Goal: Information Seeking & Learning: Learn about a topic

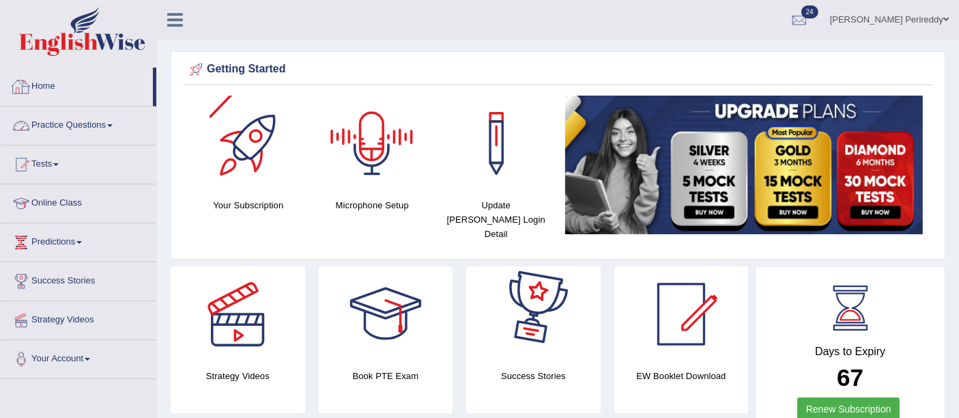
click at [85, 129] on link "Practice Questions" at bounding box center [79, 123] width 156 height 34
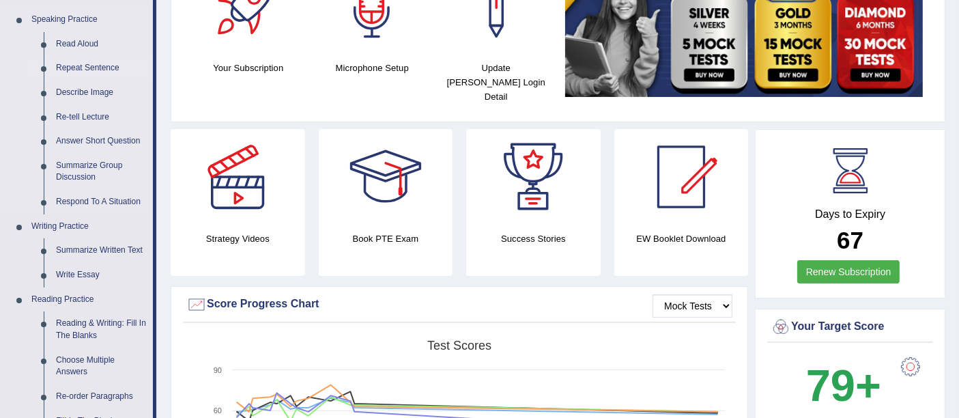
scroll to position [138, 0]
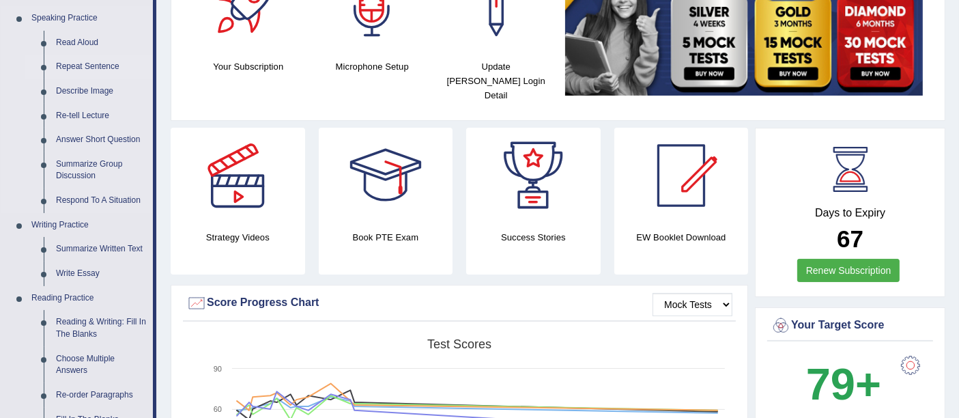
click at [76, 59] on link "Repeat Sentence" at bounding box center [101, 67] width 103 height 25
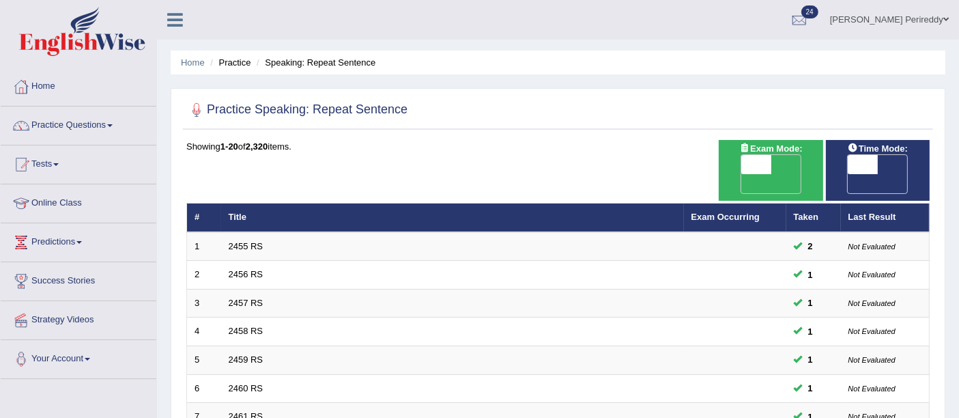
click at [736, 162] on div "ON OFF" at bounding box center [770, 174] width 90 height 40
click at [759, 162] on span at bounding box center [756, 164] width 30 height 19
checkbox input "true"
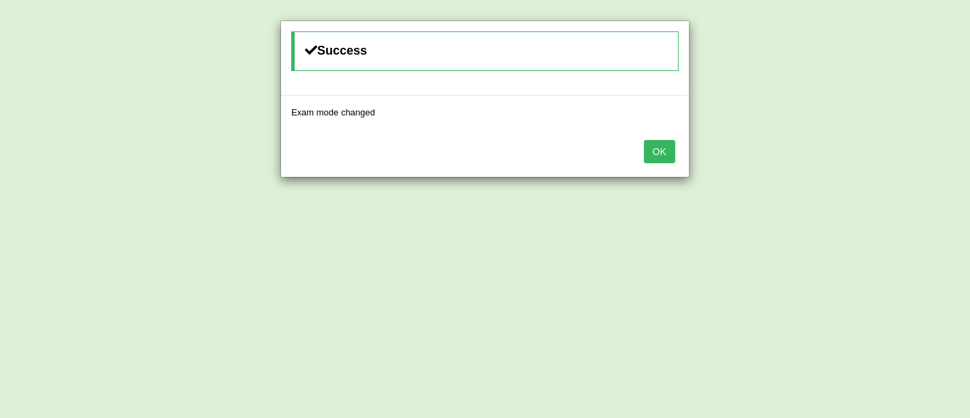
click at [658, 143] on button "OK" at bounding box center [659, 151] width 31 height 23
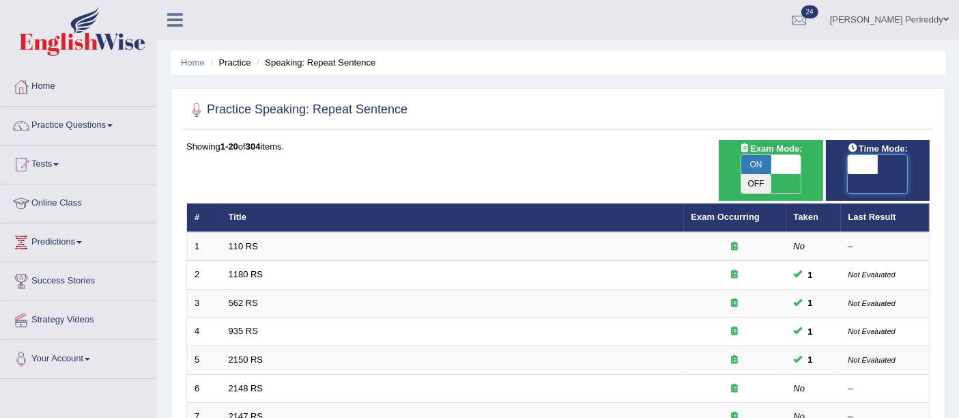
click at [870, 164] on span at bounding box center [862, 164] width 30 height 19
checkbox input "true"
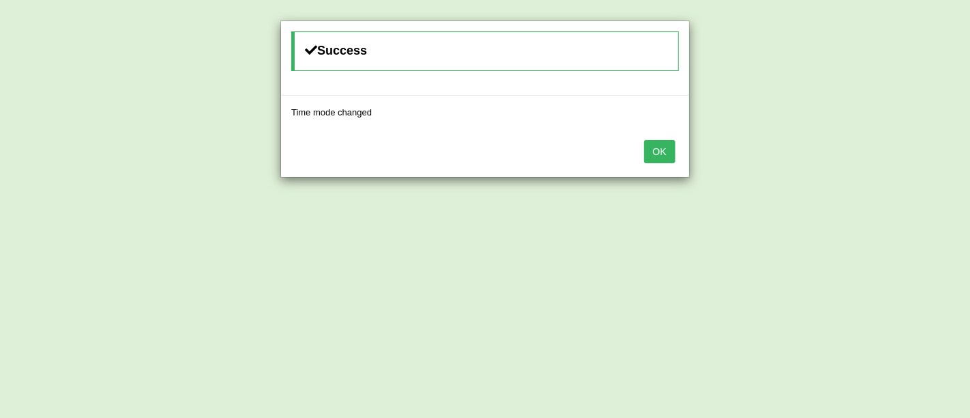
click at [660, 147] on button "OK" at bounding box center [659, 151] width 31 height 23
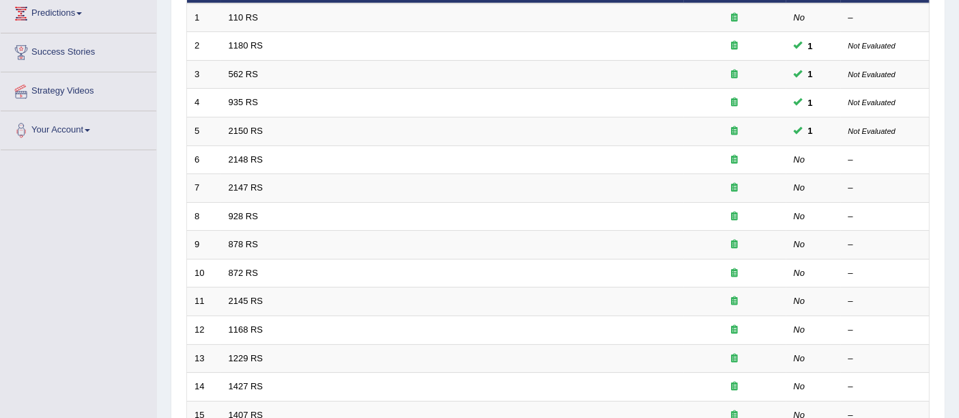
scroll to position [480, 0]
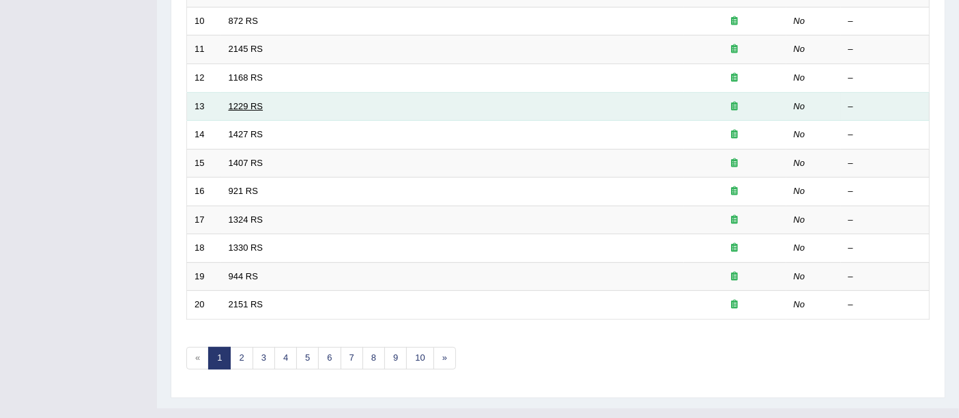
click at [237, 101] on link "1229 RS" at bounding box center [246, 106] width 35 height 10
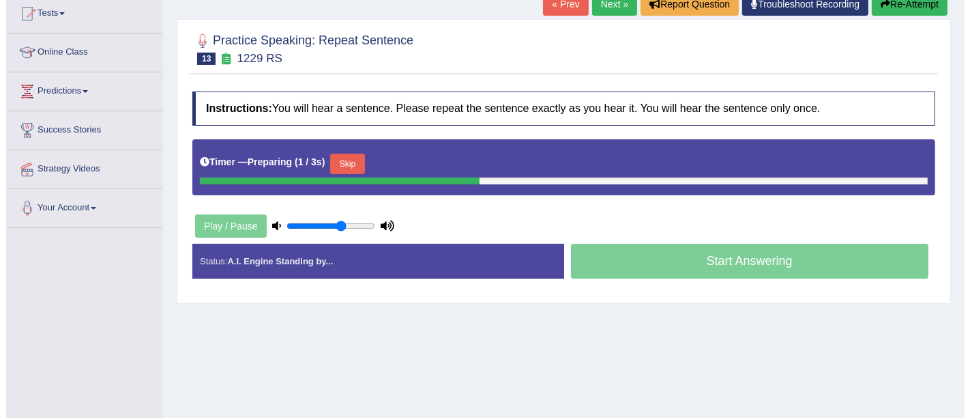
scroll to position [179, 0]
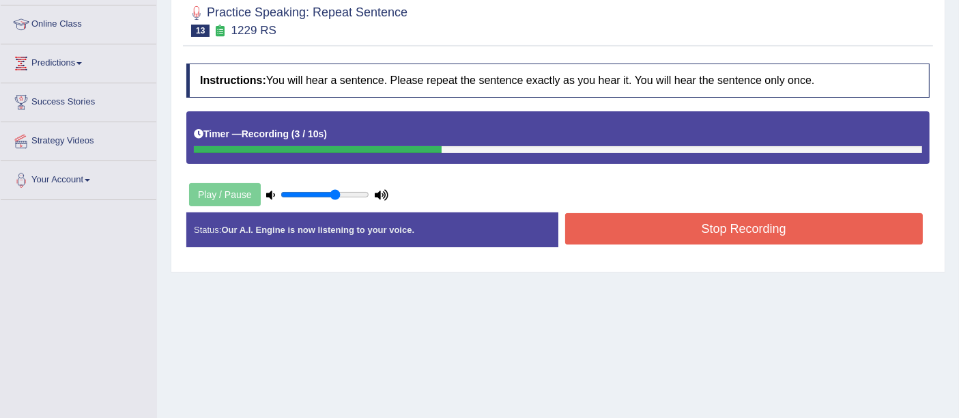
click at [638, 226] on button "Stop Recording" at bounding box center [744, 228] width 358 height 31
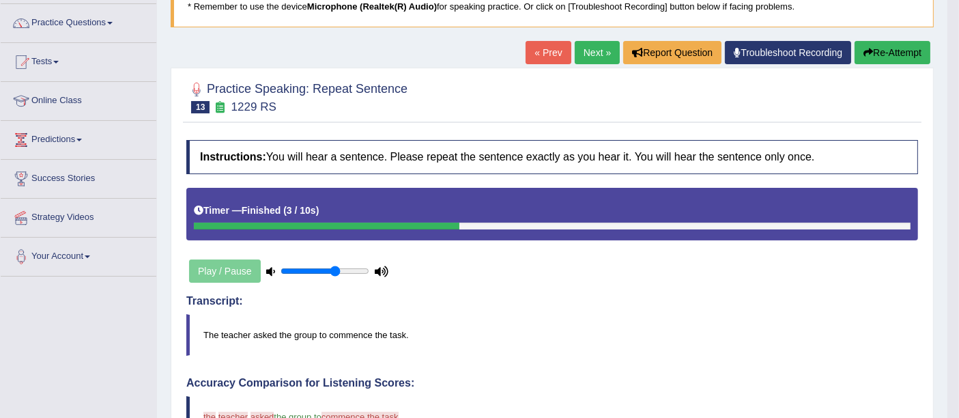
scroll to position [101, 0]
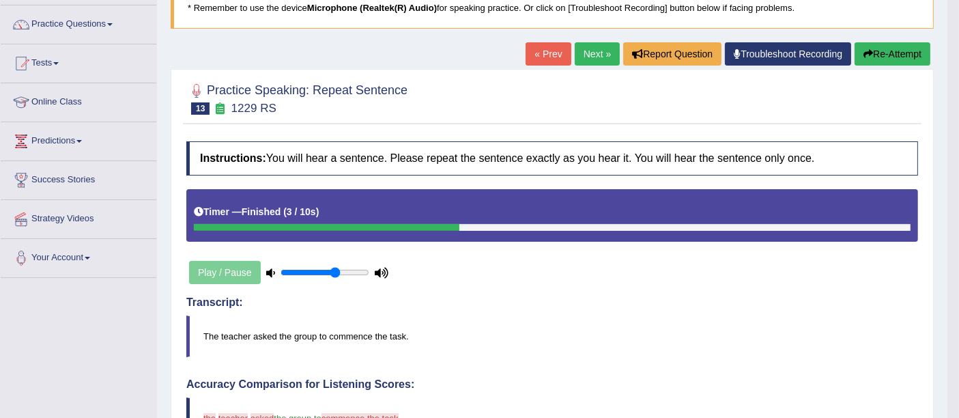
click at [581, 46] on link "Next »" at bounding box center [596, 53] width 45 height 23
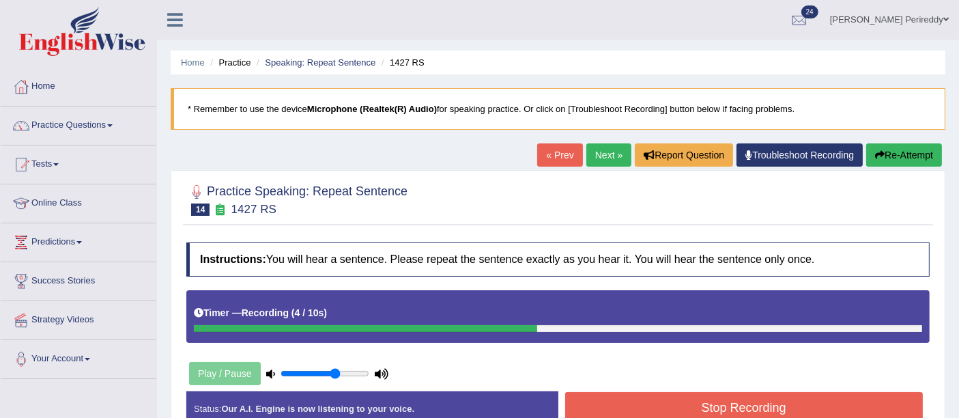
click at [613, 409] on button "Stop Recording" at bounding box center [744, 407] width 358 height 31
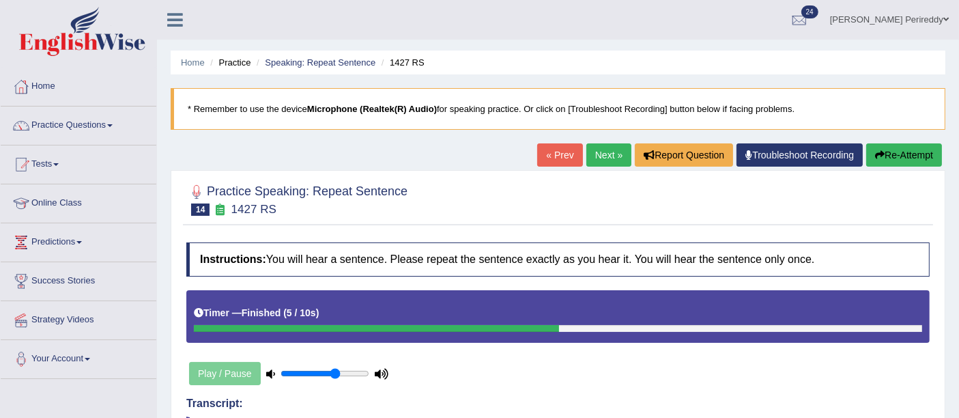
click at [595, 147] on link "Next »" at bounding box center [608, 154] width 45 height 23
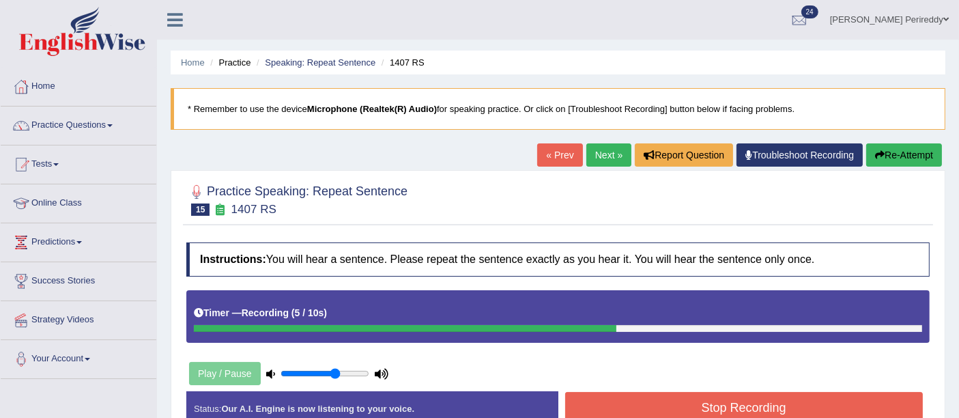
click at [614, 392] on button "Stop Recording" at bounding box center [744, 407] width 358 height 31
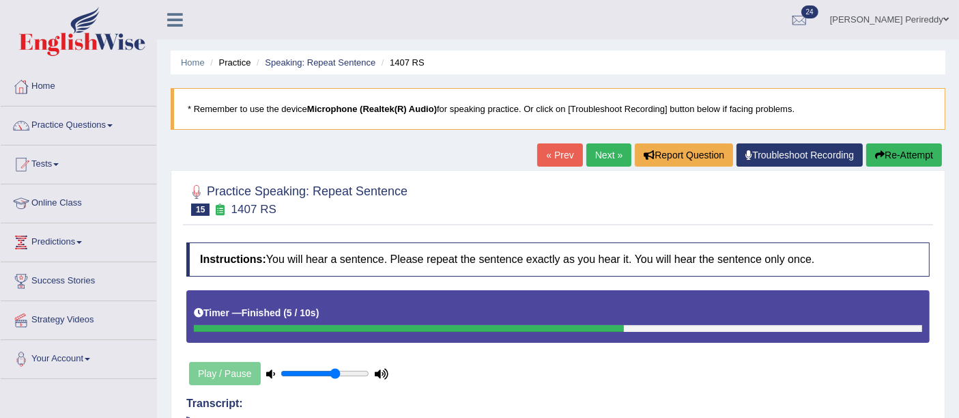
click at [610, 147] on link "Next »" at bounding box center [608, 154] width 45 height 23
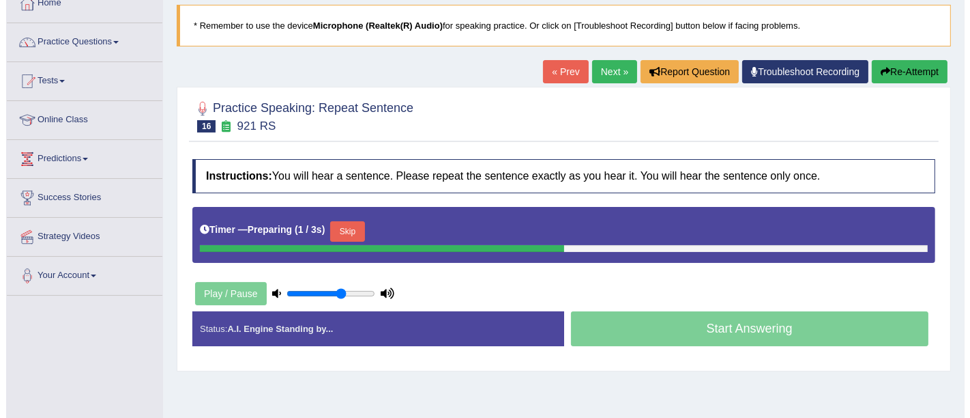
scroll to position [86, 0]
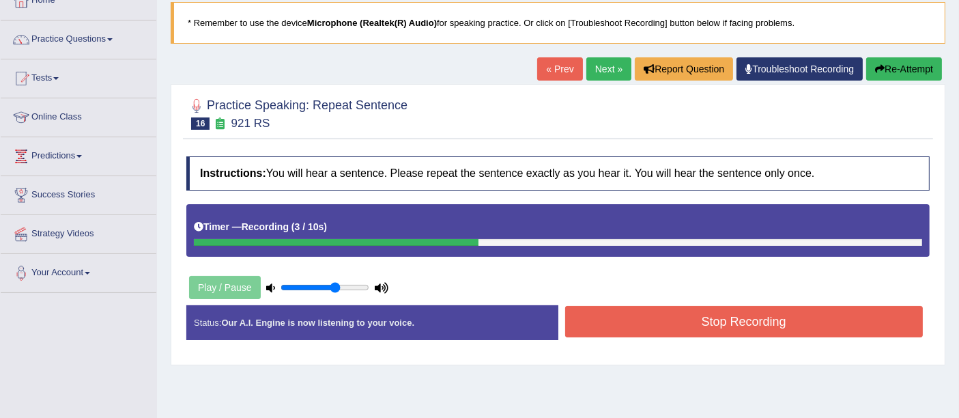
click at [606, 319] on button "Stop Recording" at bounding box center [744, 321] width 358 height 31
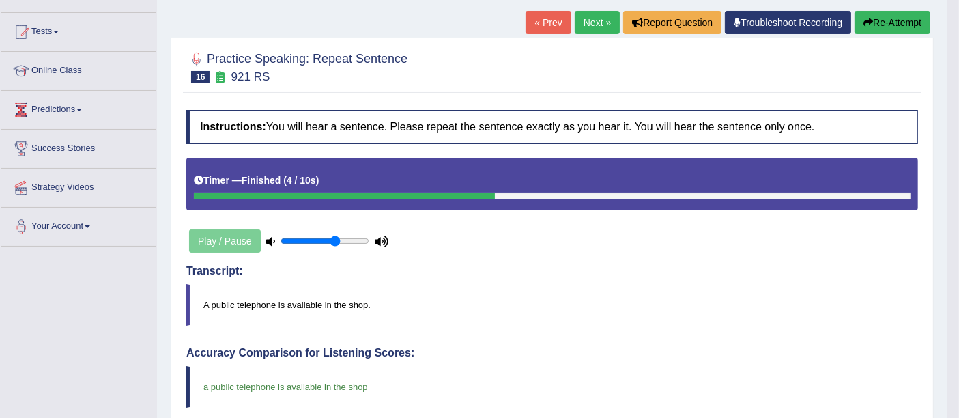
scroll to position [128, 0]
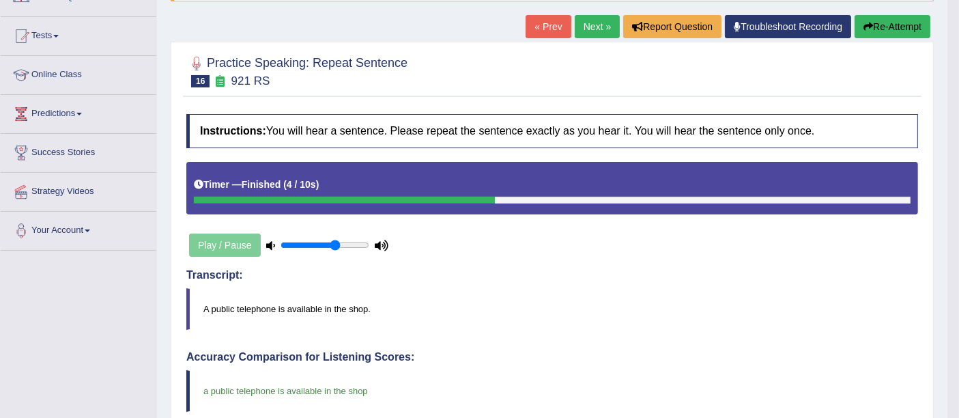
click at [584, 29] on link "Next »" at bounding box center [596, 26] width 45 height 23
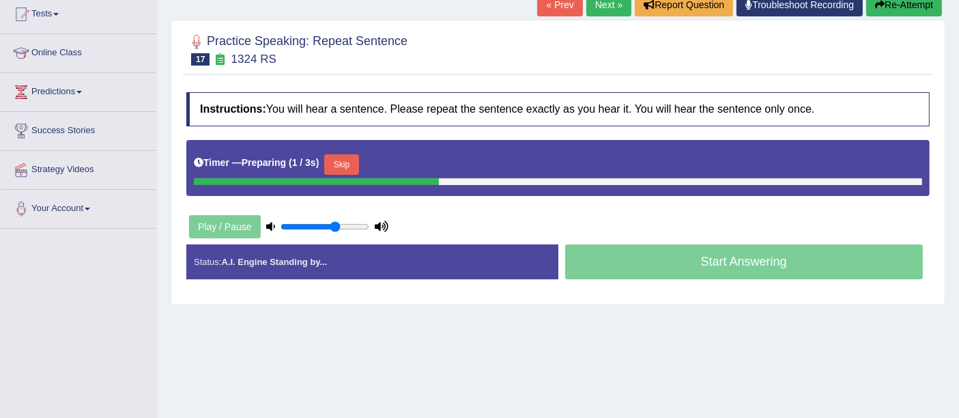
scroll to position [151, 0]
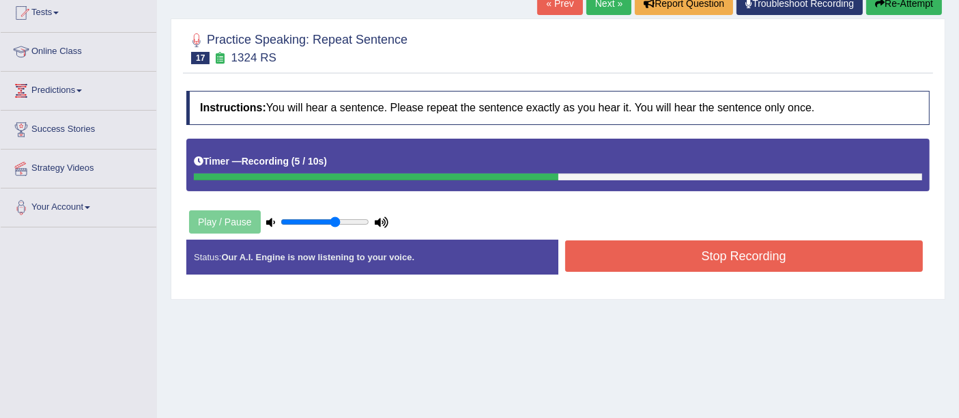
drag, startPoint x: 627, startPoint y: 274, endPoint x: 627, endPoint y: 260, distance: 13.6
click at [627, 260] on div "Status: Our A.I. Engine is now listening to your voice. Start Answering Stop Re…" at bounding box center [557, 263] width 743 height 48
click at [627, 260] on button "Stop Recording" at bounding box center [744, 255] width 358 height 31
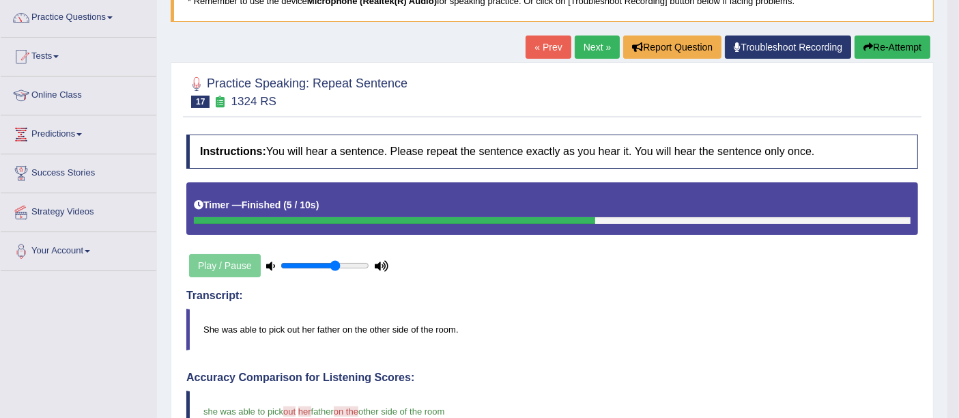
scroll to position [0, 0]
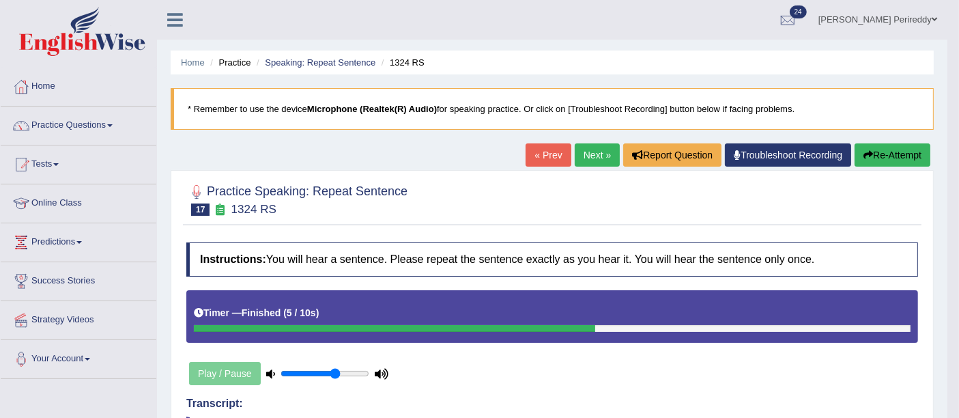
click at [581, 145] on link "Next »" at bounding box center [596, 154] width 45 height 23
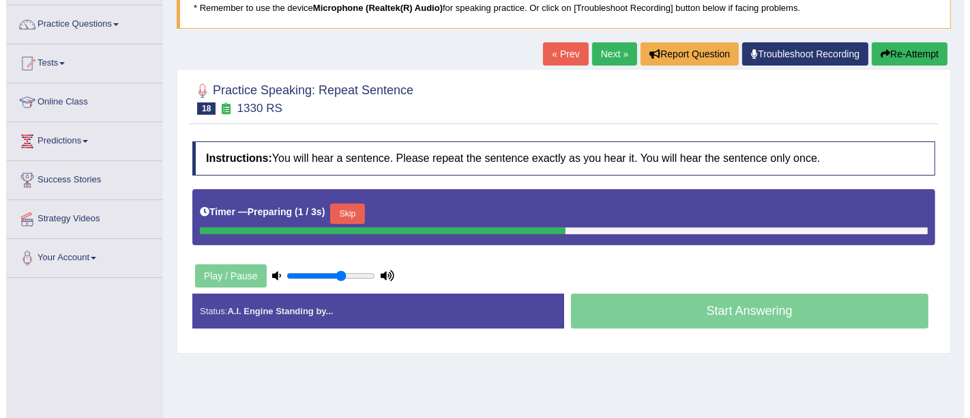
scroll to position [101, 0]
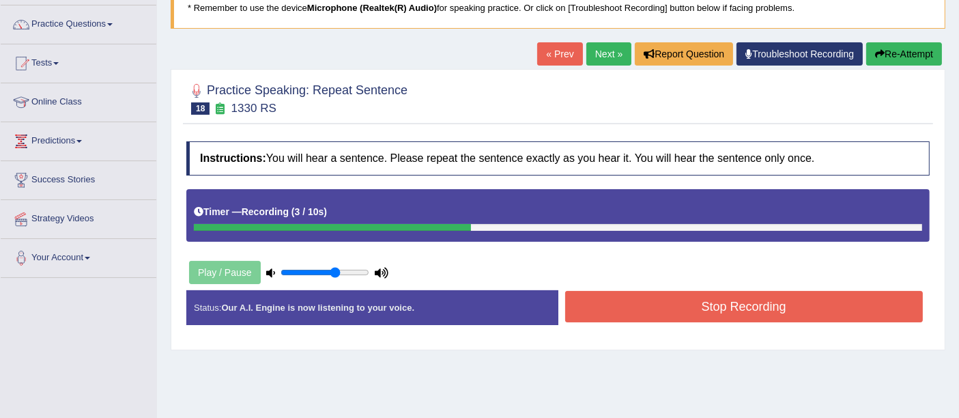
click at [669, 307] on button "Stop Recording" at bounding box center [744, 306] width 358 height 31
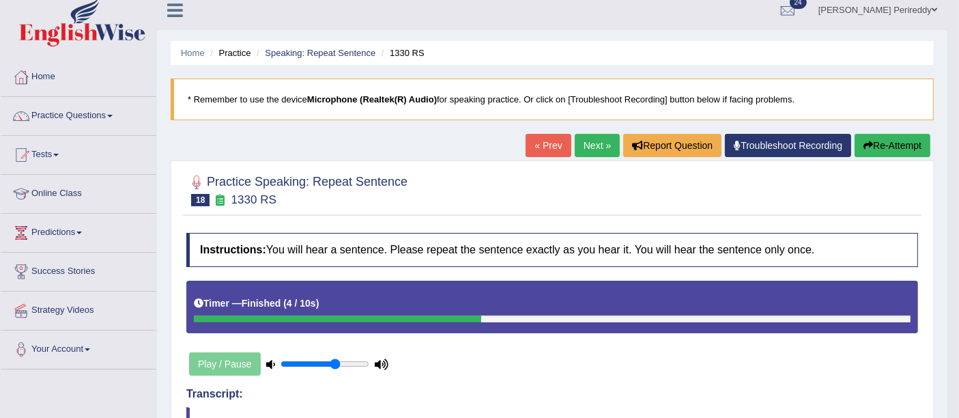
scroll to position [0, 0]
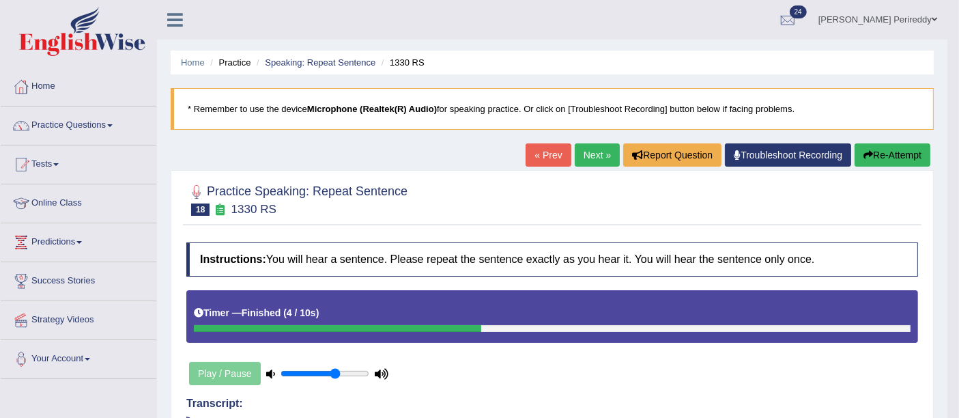
click at [589, 153] on link "Next »" at bounding box center [596, 154] width 45 height 23
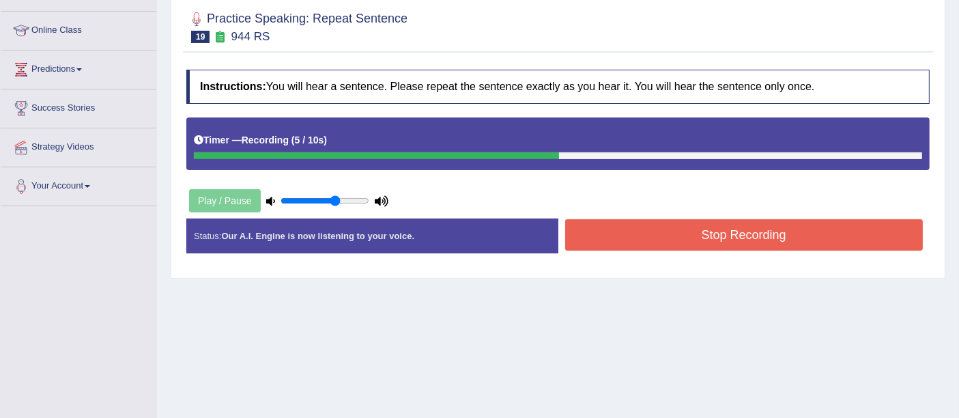
click at [602, 236] on button "Stop Recording" at bounding box center [744, 234] width 358 height 31
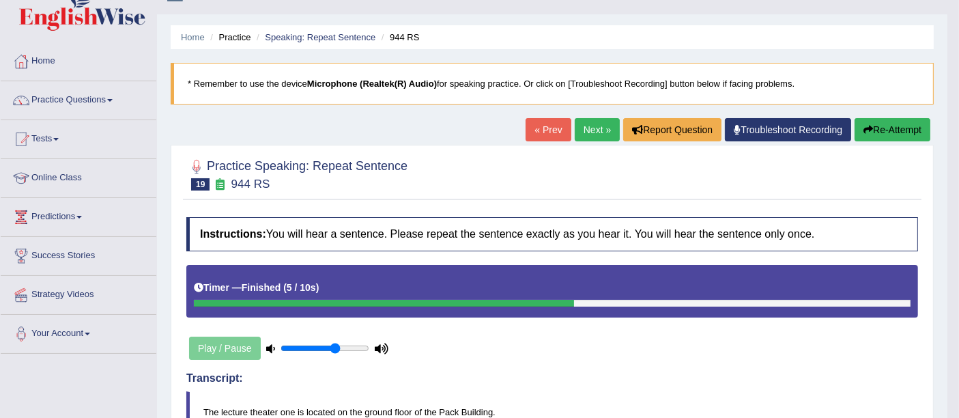
scroll to position [21, 0]
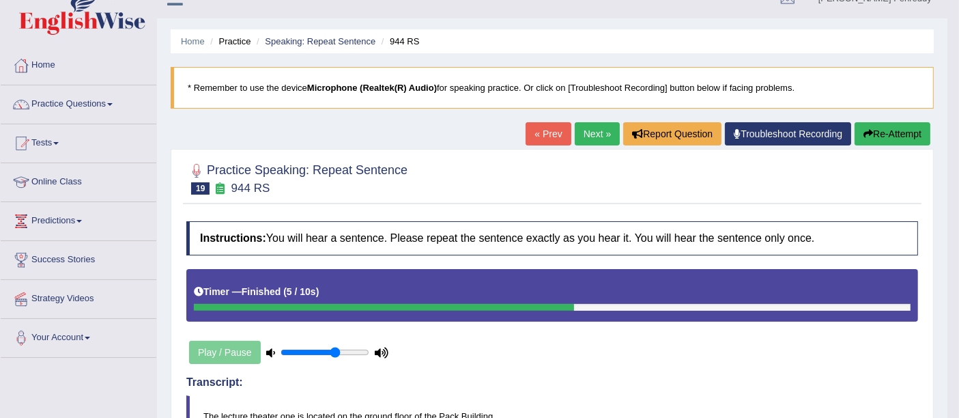
click at [596, 127] on link "Next »" at bounding box center [596, 133] width 45 height 23
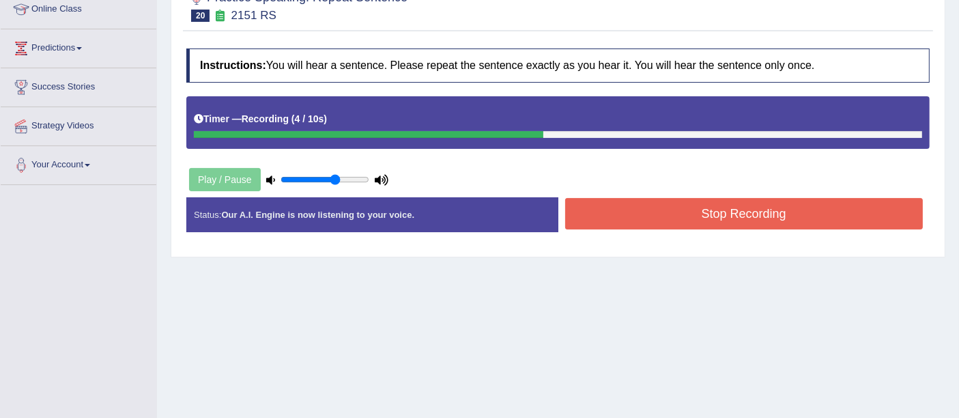
click at [602, 216] on button "Stop Recording" at bounding box center [744, 213] width 358 height 31
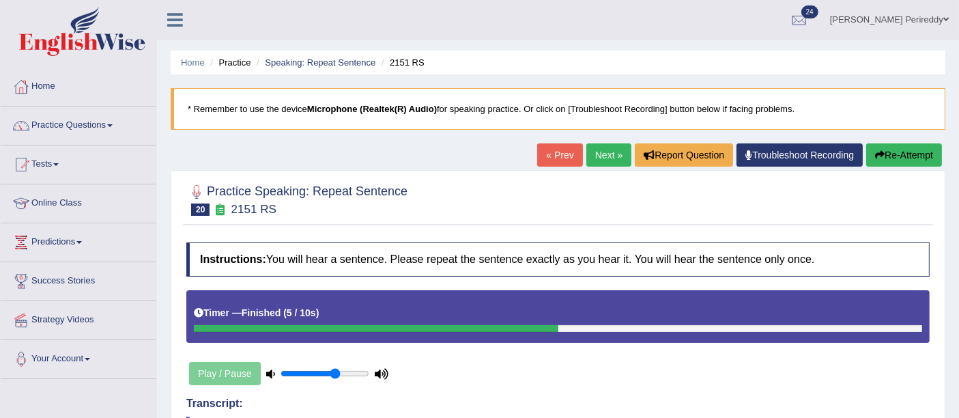
click at [604, 159] on link "Next »" at bounding box center [608, 154] width 45 height 23
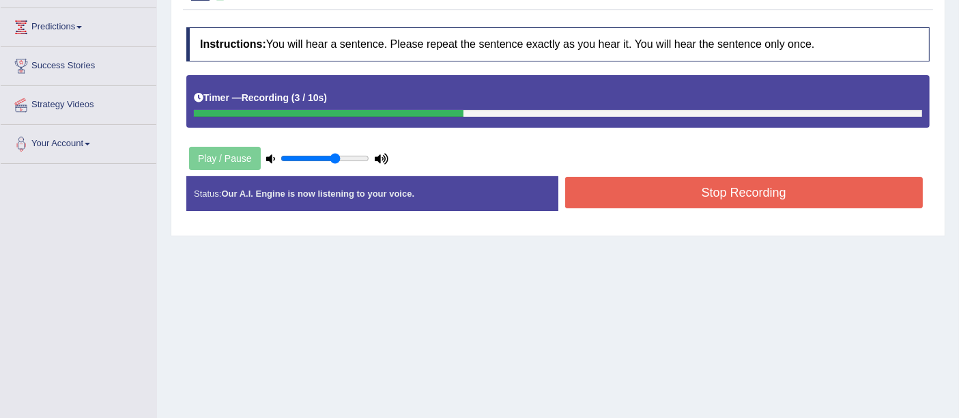
click at [594, 196] on button "Stop Recording" at bounding box center [744, 192] width 358 height 31
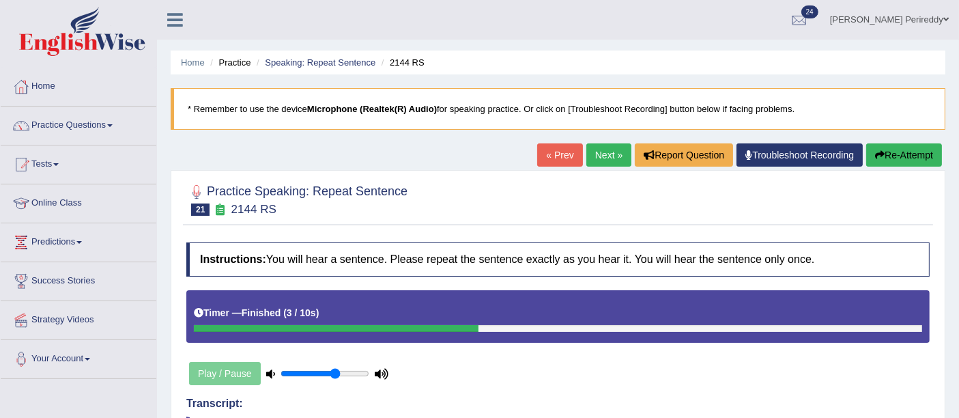
click at [594, 158] on link "Next »" at bounding box center [608, 154] width 45 height 23
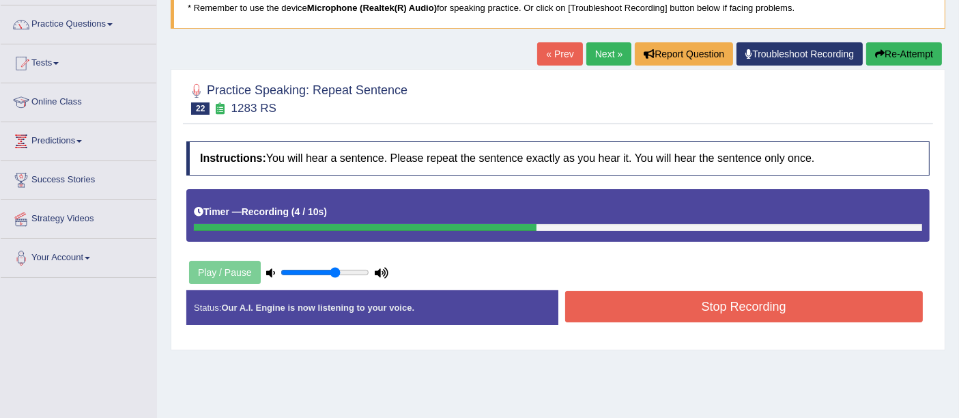
click at [604, 301] on button "Stop Recording" at bounding box center [744, 306] width 358 height 31
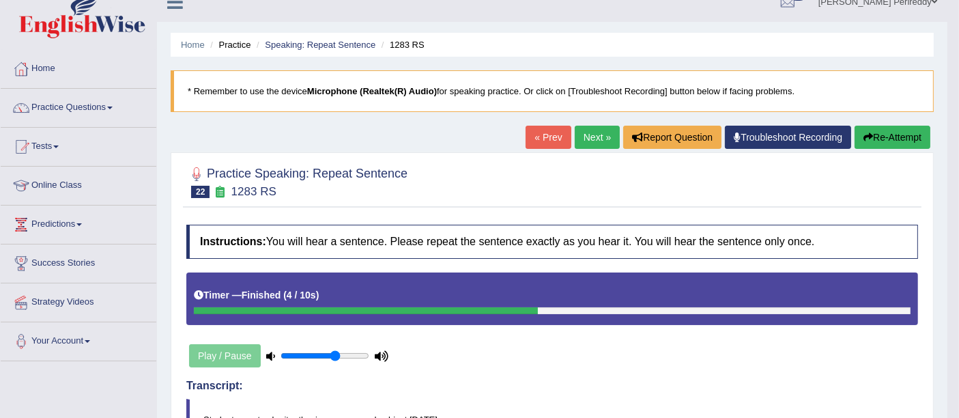
scroll to position [17, 0]
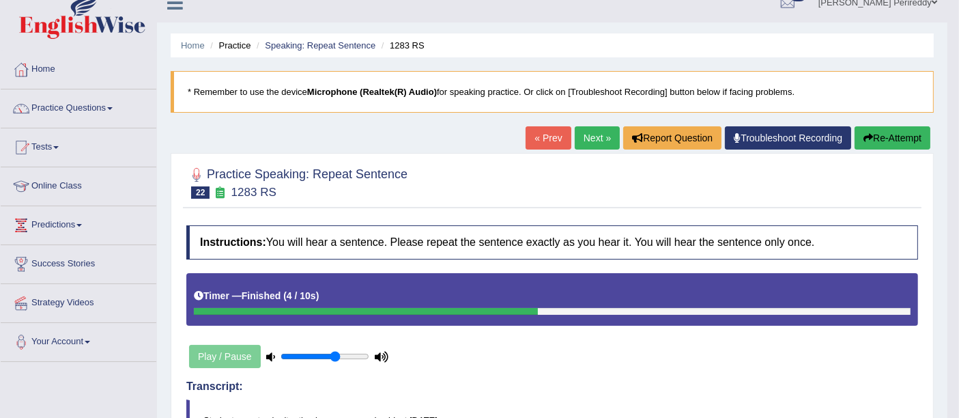
click at [587, 131] on link "Next »" at bounding box center [596, 137] width 45 height 23
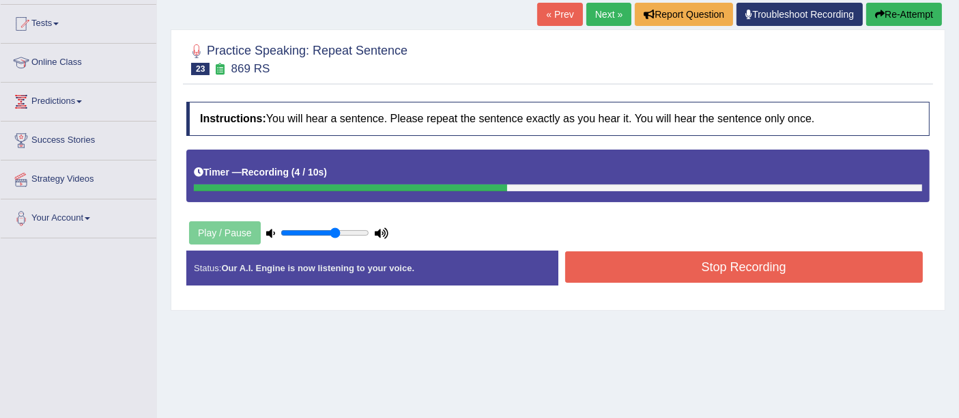
click at [615, 251] on button "Stop Recording" at bounding box center [744, 266] width 358 height 31
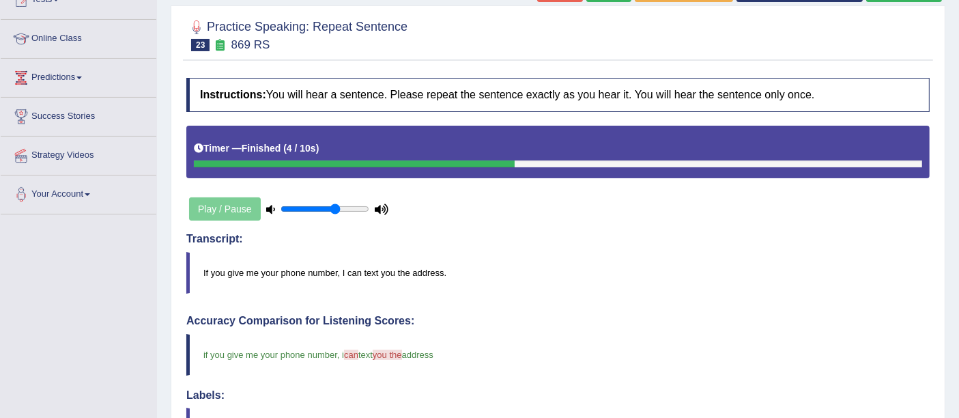
scroll to position [127, 0]
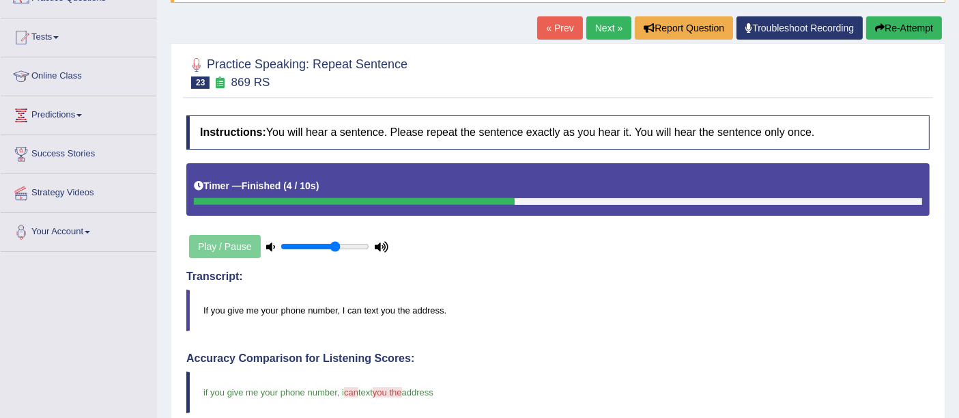
click at [604, 29] on link "Next »" at bounding box center [608, 27] width 45 height 23
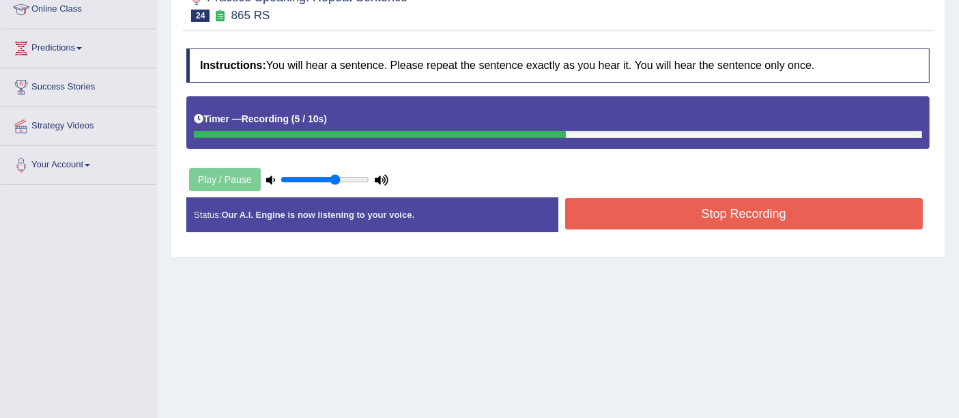
click at [608, 199] on button "Stop Recording" at bounding box center [744, 213] width 358 height 31
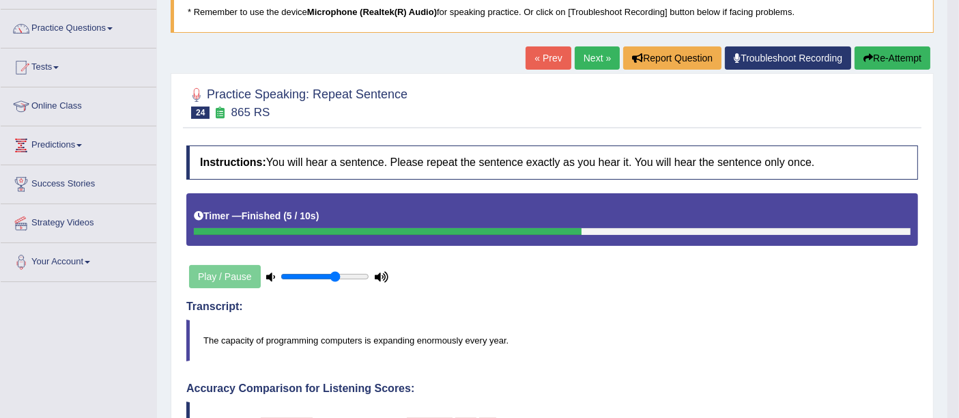
scroll to position [96, 0]
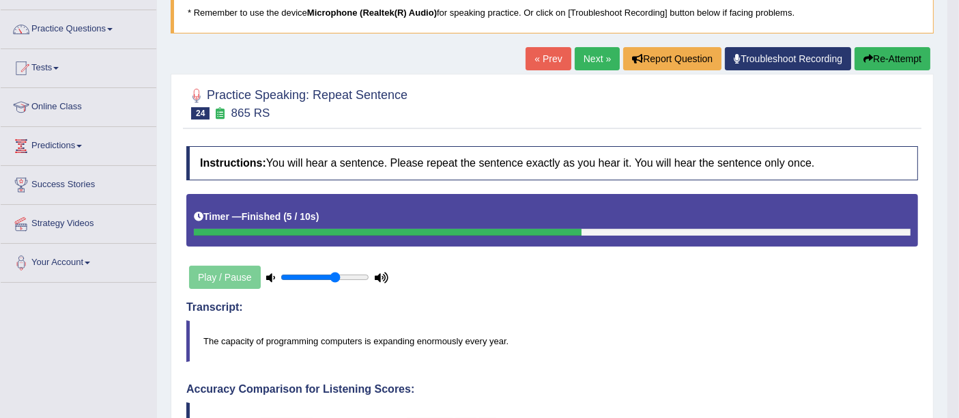
click at [587, 63] on link "Next »" at bounding box center [596, 58] width 45 height 23
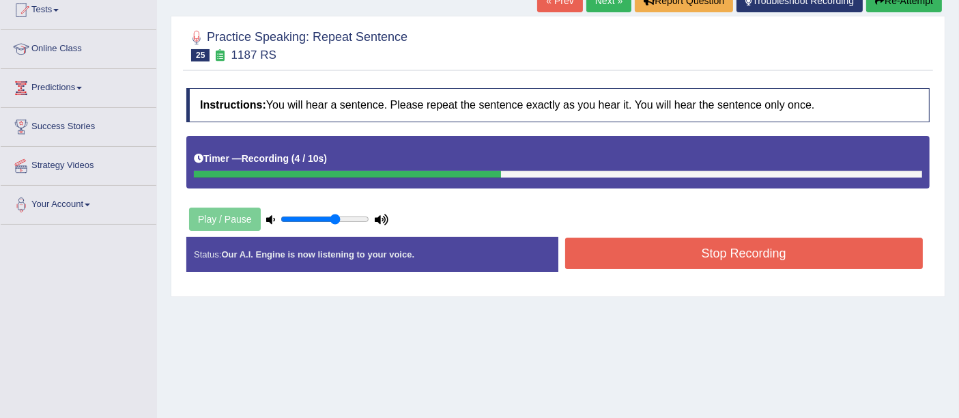
click at [659, 243] on button "Stop Recording" at bounding box center [744, 252] width 358 height 31
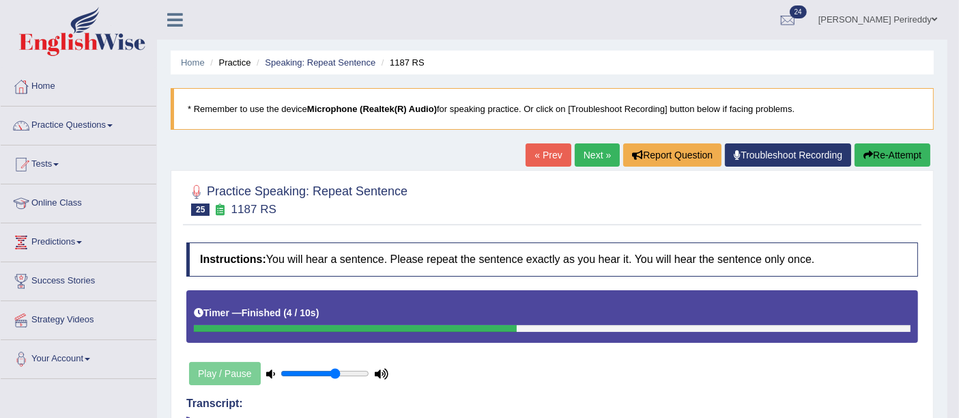
click at [586, 156] on link "Next »" at bounding box center [596, 154] width 45 height 23
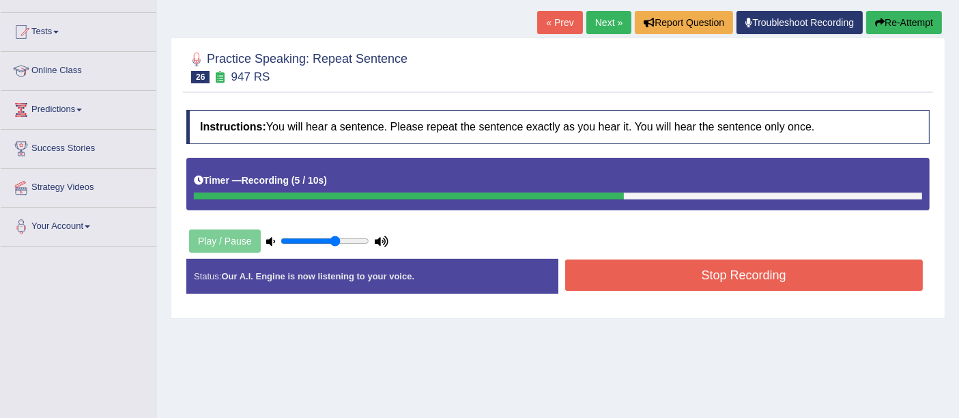
click at [598, 276] on button "Stop Recording" at bounding box center [744, 274] width 358 height 31
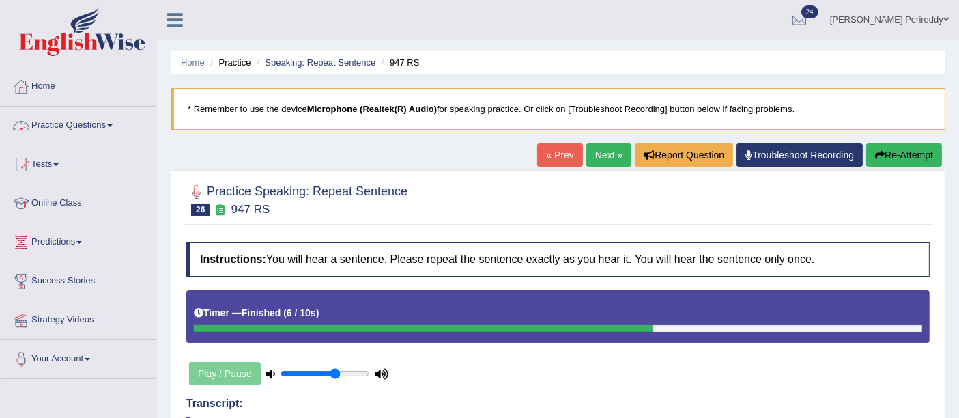
click at [61, 114] on link "Practice Questions" at bounding box center [79, 123] width 156 height 34
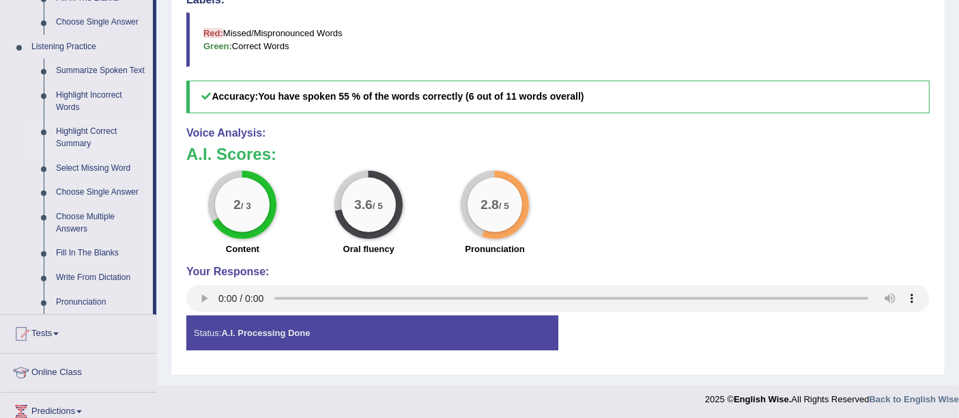
scroll to position [562, 0]
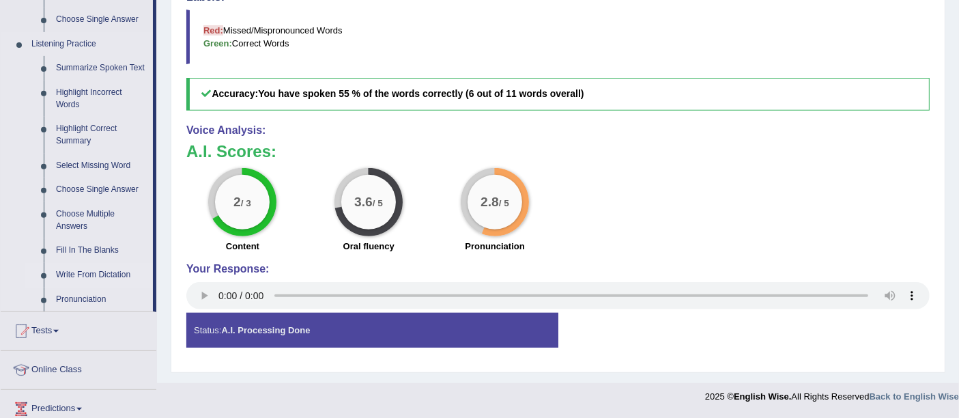
click at [81, 269] on link "Write From Dictation" at bounding box center [101, 275] width 103 height 25
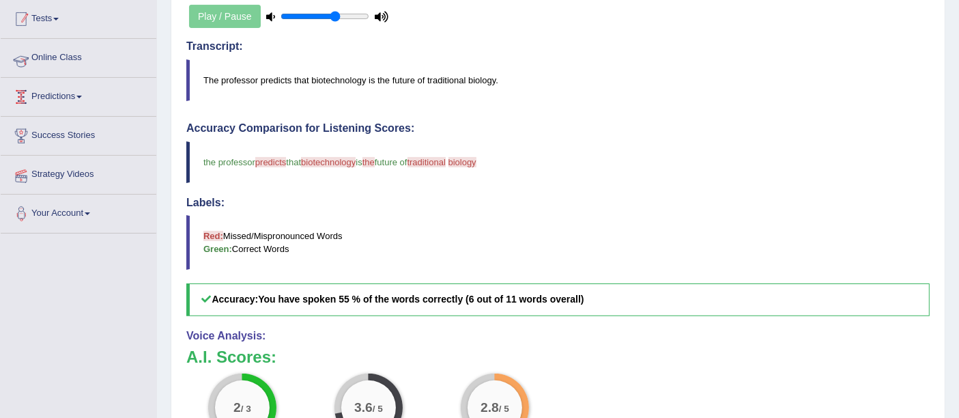
scroll to position [218, 0]
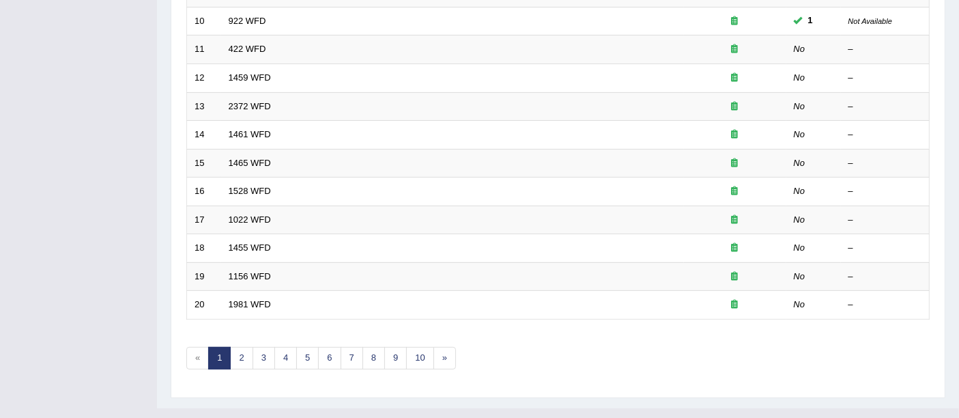
scroll to position [480, 0]
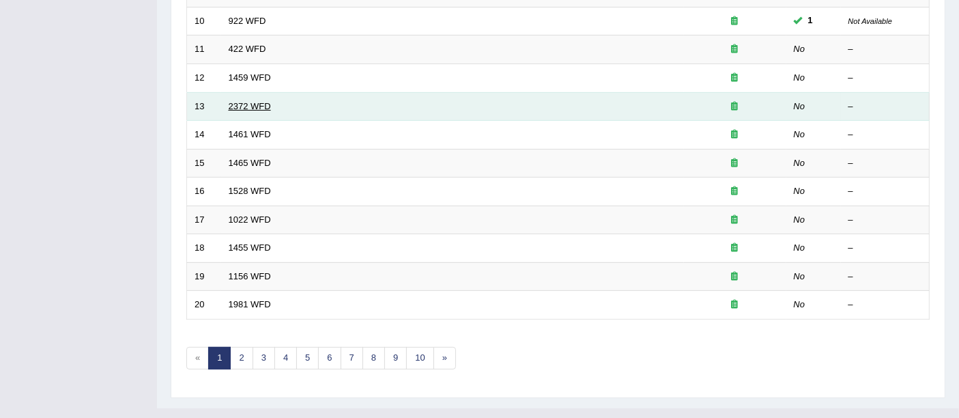
click at [247, 101] on link "2372 WFD" at bounding box center [250, 106] width 42 height 10
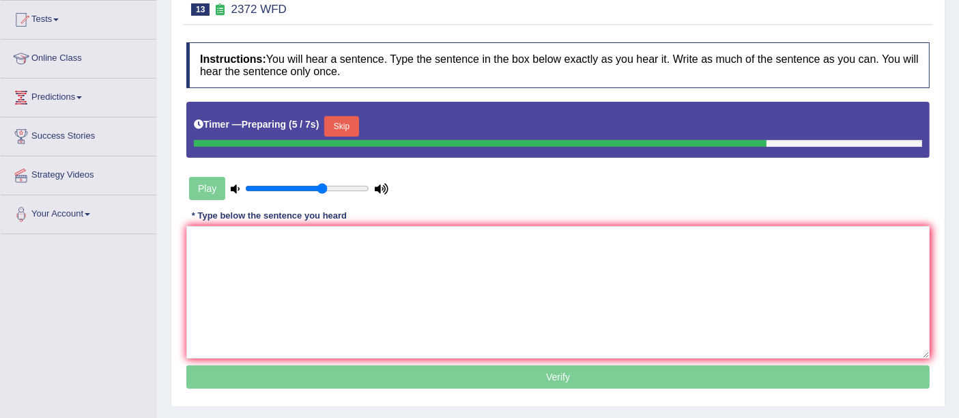
scroll to position [165, 0]
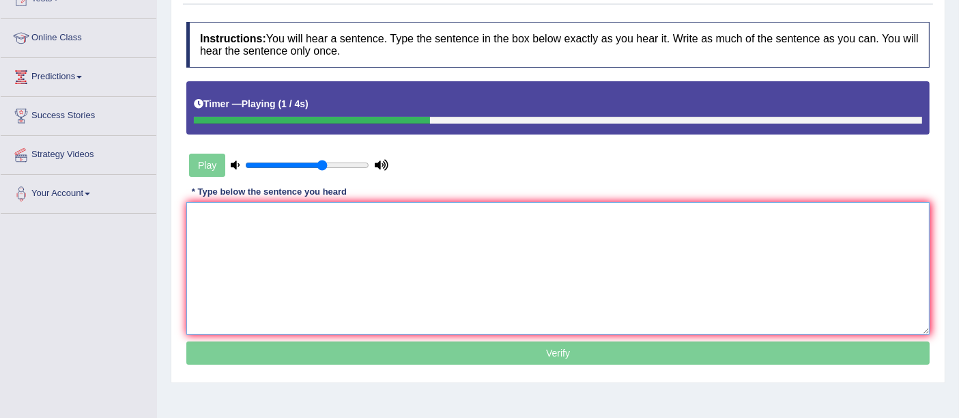
click at [278, 224] on textarea at bounding box center [557, 268] width 743 height 132
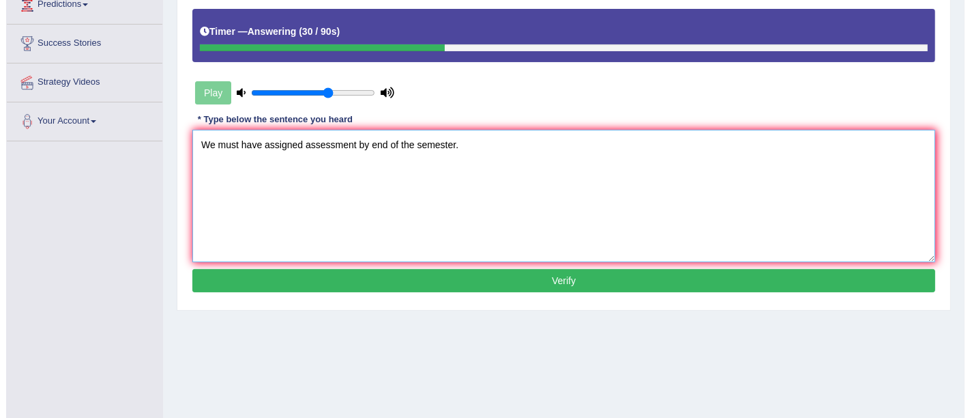
scroll to position [244, 0]
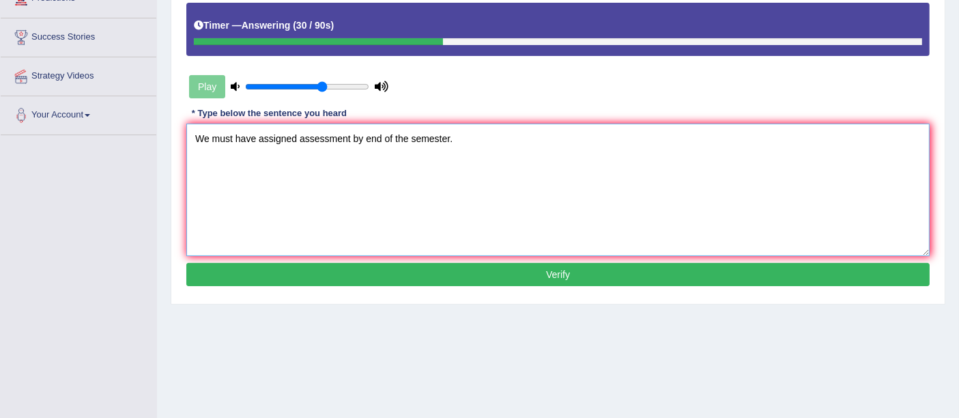
type textarea "We must have assigned assessment by end of the semester."
click at [333, 267] on button "Verify" at bounding box center [557, 274] width 743 height 23
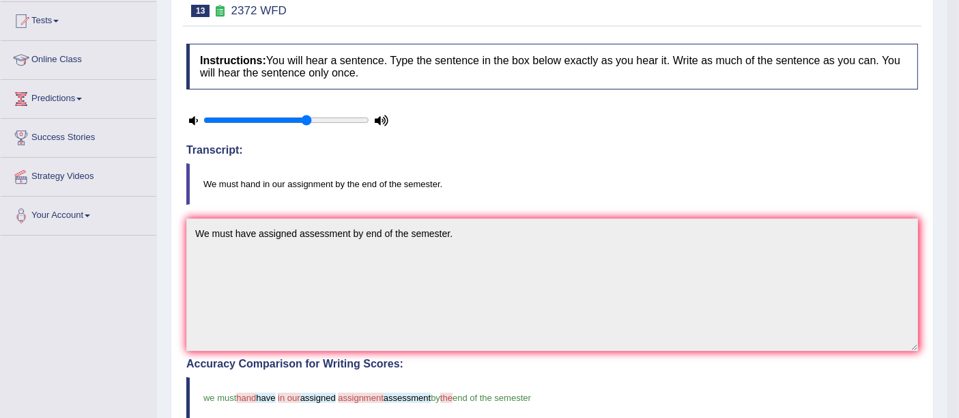
scroll to position [0, 0]
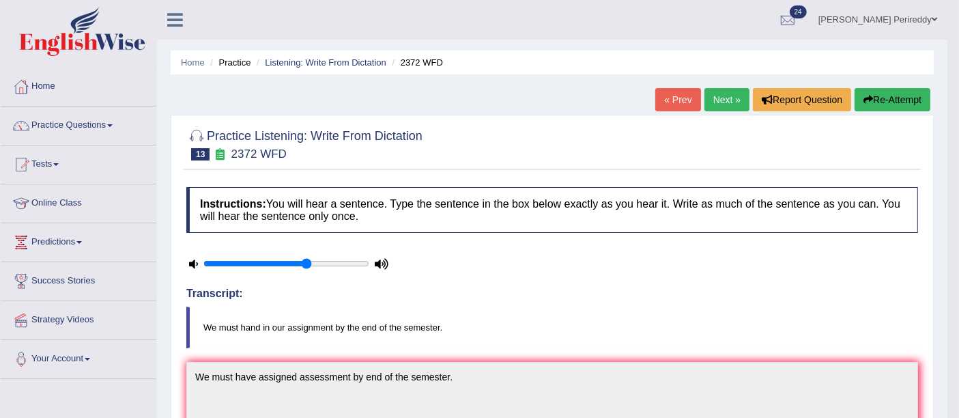
click at [717, 96] on link "Next »" at bounding box center [726, 99] width 45 height 23
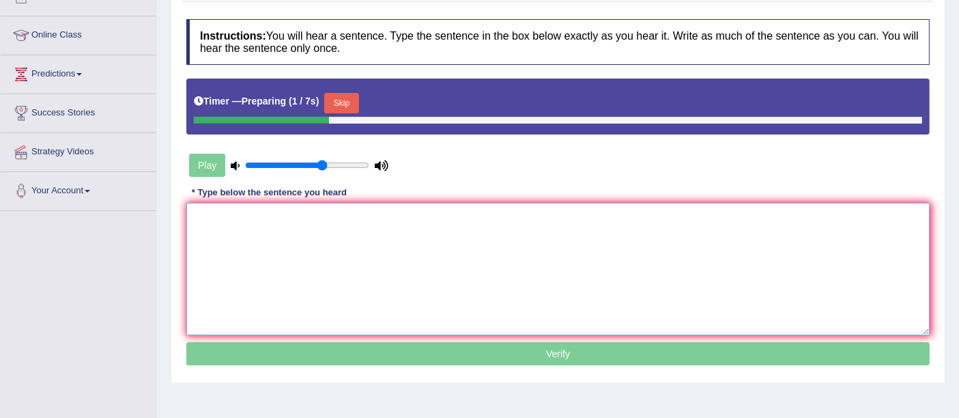
click at [246, 216] on textarea at bounding box center [557, 269] width 743 height 132
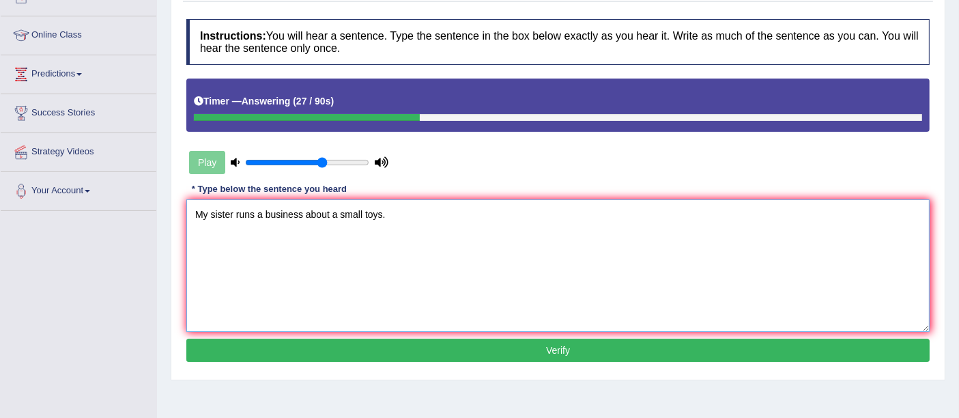
click at [278, 210] on textarea "My sister runs a business about a small toys." at bounding box center [557, 265] width 743 height 132
type textarea "My sister runs a business about a small toys."
click at [383, 345] on button "Verify" at bounding box center [557, 349] width 743 height 23
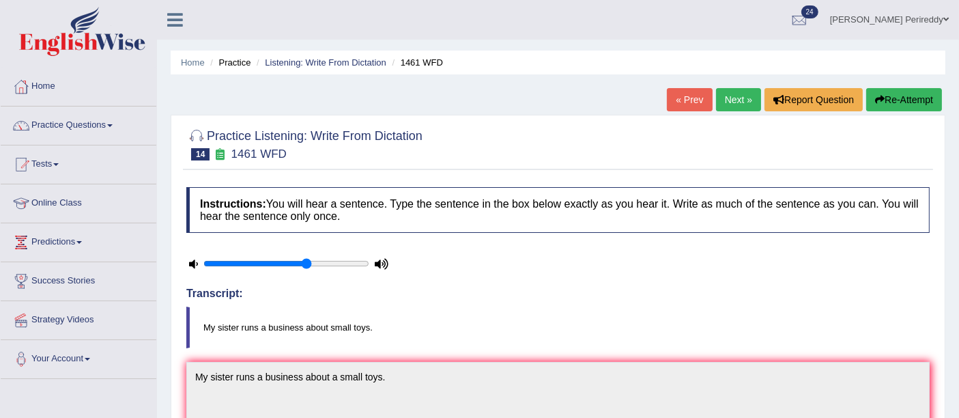
click at [748, 98] on link "Next »" at bounding box center [738, 99] width 45 height 23
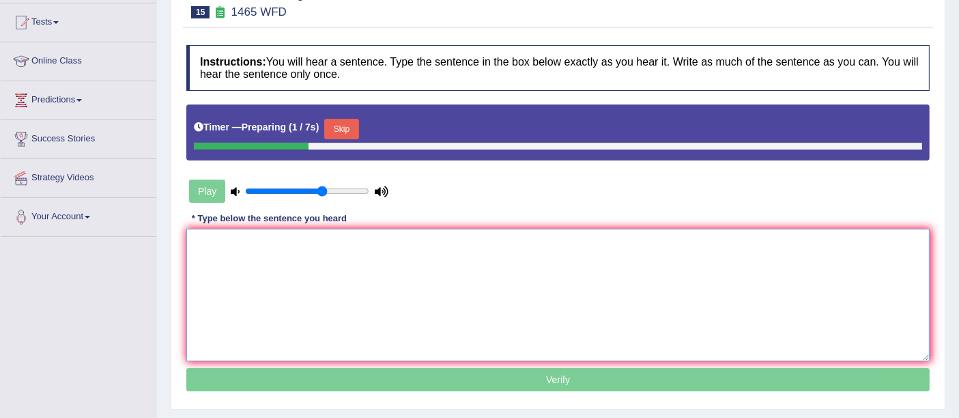
click at [330, 242] on textarea at bounding box center [557, 295] width 743 height 132
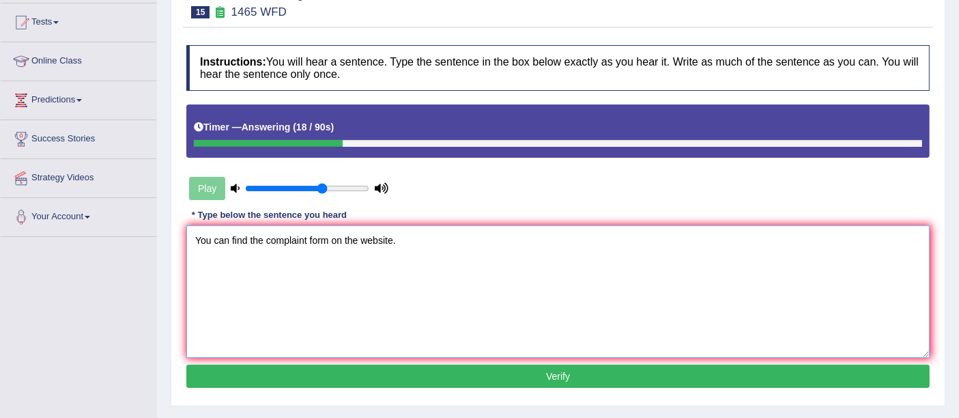
type textarea "You can find the complaint form on the website."
click at [425, 364] on button "Verify" at bounding box center [557, 375] width 743 height 23
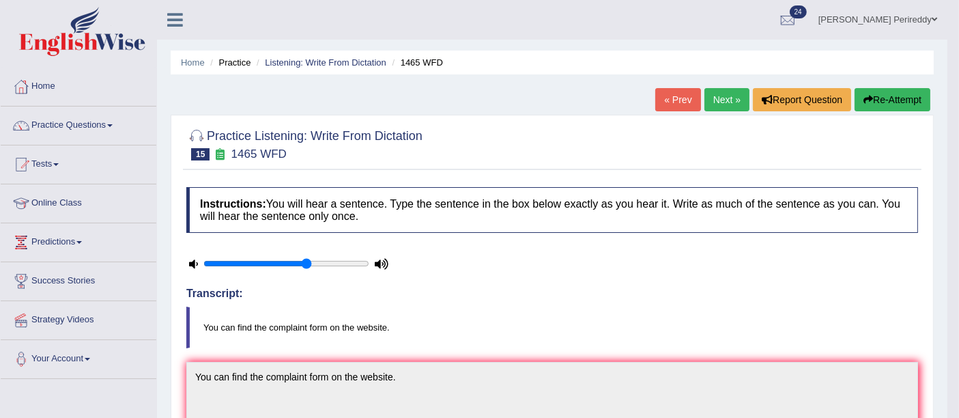
click at [722, 100] on link "Next »" at bounding box center [726, 99] width 45 height 23
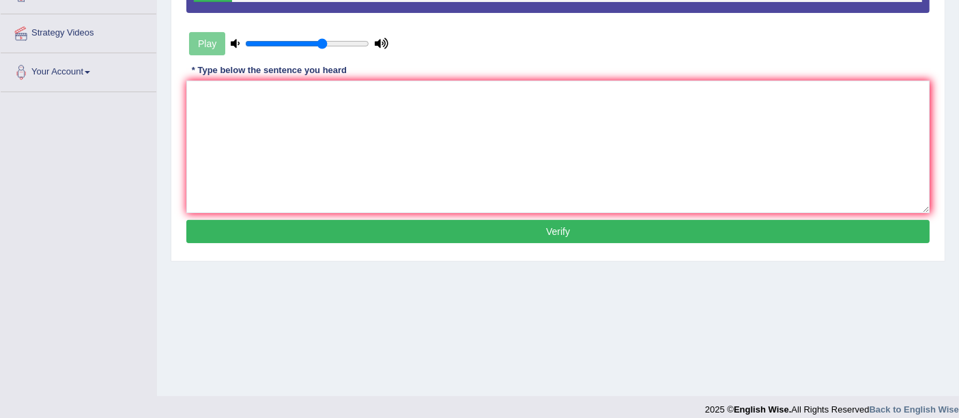
scroll to position [298, 0]
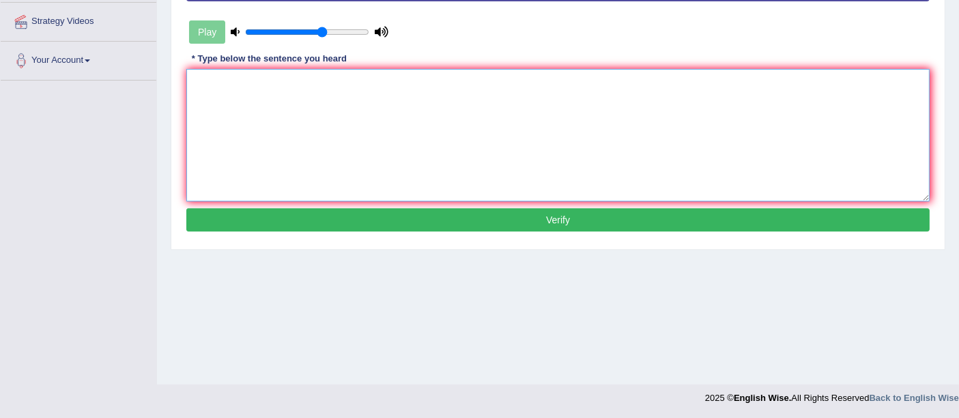
click at [353, 115] on textarea at bounding box center [557, 135] width 743 height 132
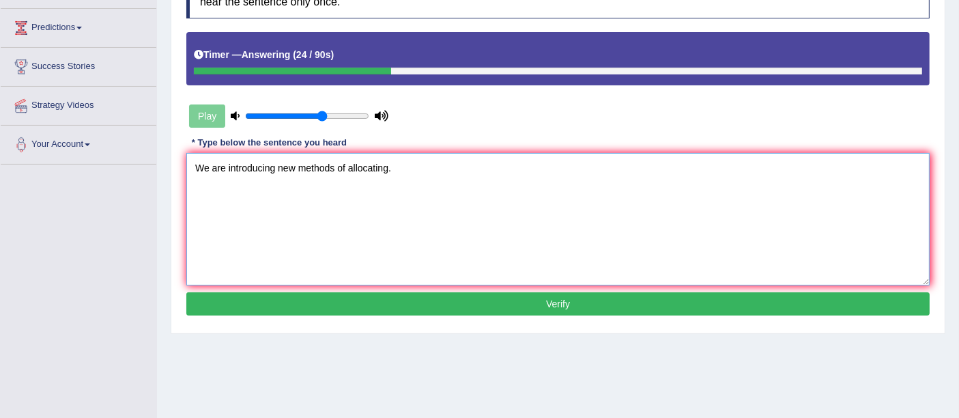
scroll to position [228, 0]
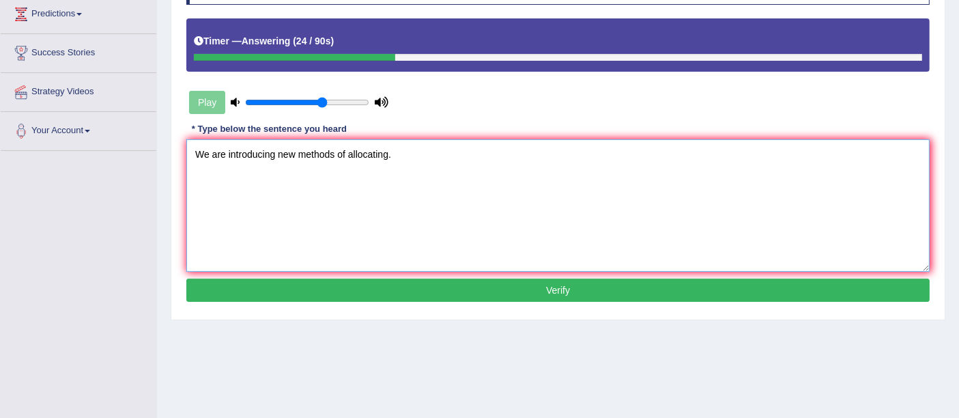
type textarea "We are introducing new methods of allocating."
click at [383, 285] on button "Verify" at bounding box center [557, 289] width 743 height 23
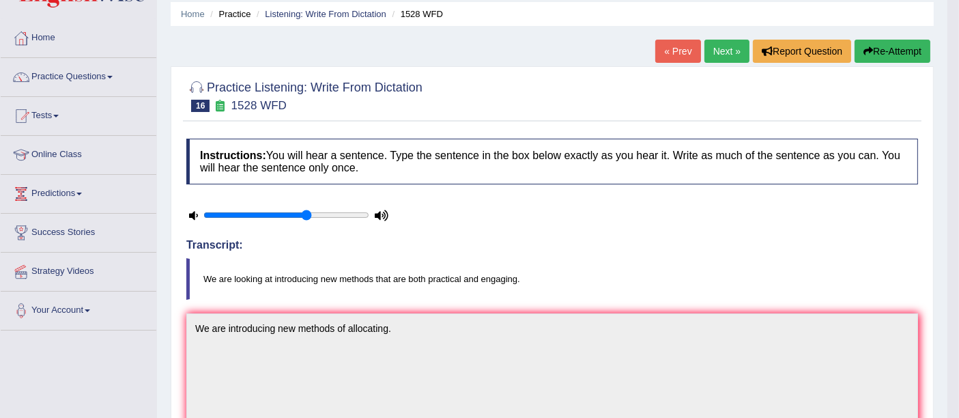
scroll to position [22, 0]
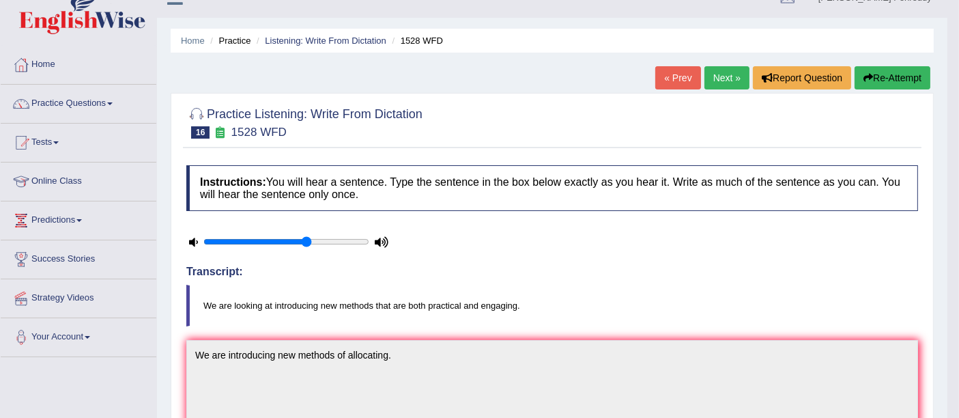
click at [705, 75] on link "Next »" at bounding box center [726, 77] width 45 height 23
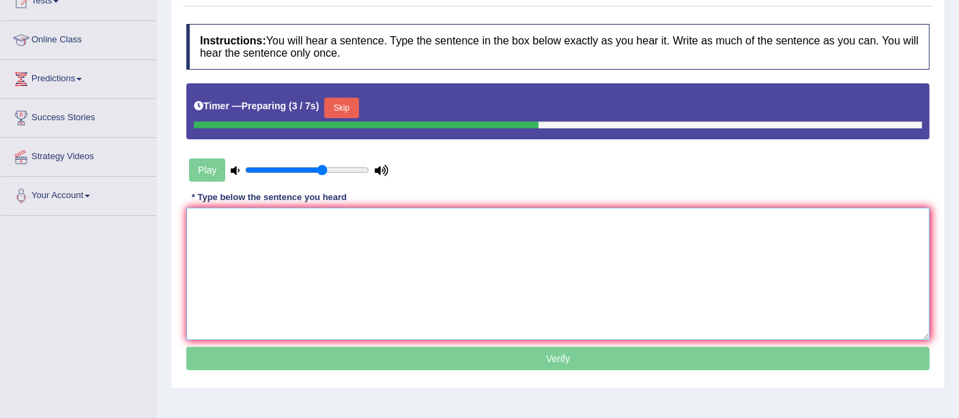
click at [291, 209] on textarea at bounding box center [557, 273] width 743 height 132
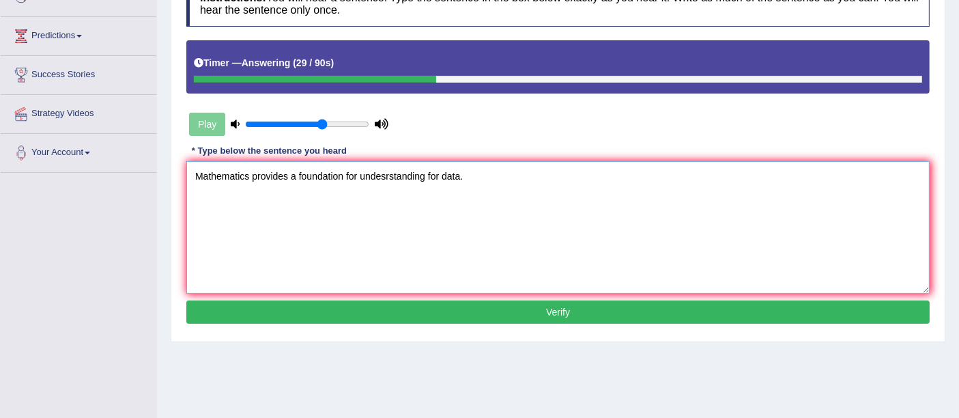
scroll to position [208, 0]
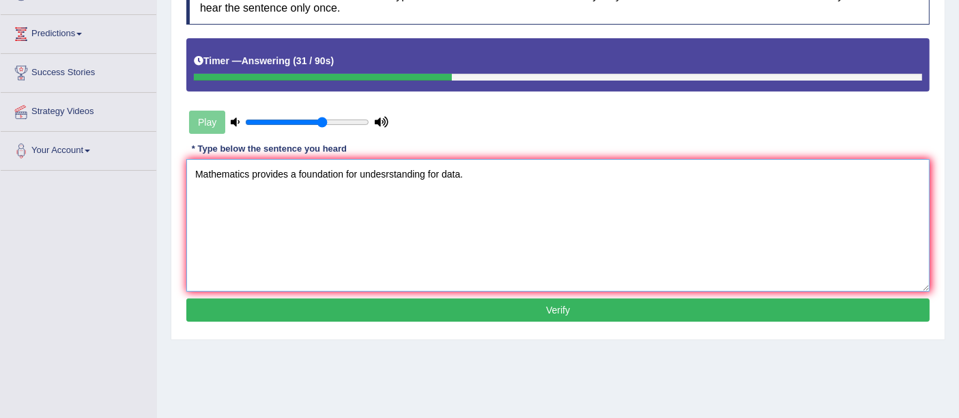
click at [385, 172] on textarea "Mathematics provides a foundation for undesrstanding for data." at bounding box center [557, 225] width 743 height 132
type textarea "Mathematics provides a foundation for understanding for data."
click at [383, 298] on button "Verify" at bounding box center [557, 309] width 743 height 23
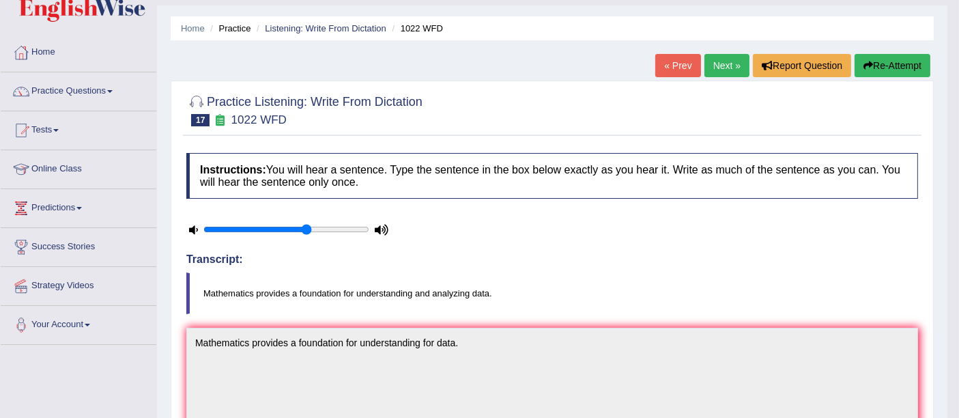
scroll to position [31, 0]
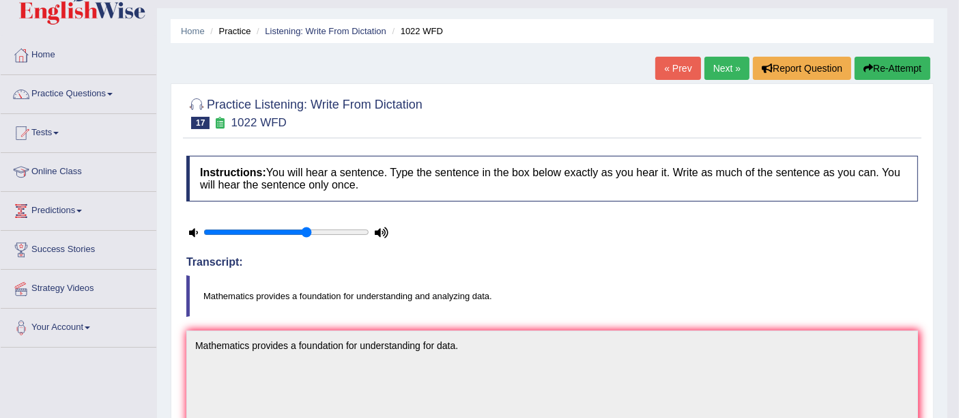
click at [715, 74] on link "Next »" at bounding box center [726, 68] width 45 height 23
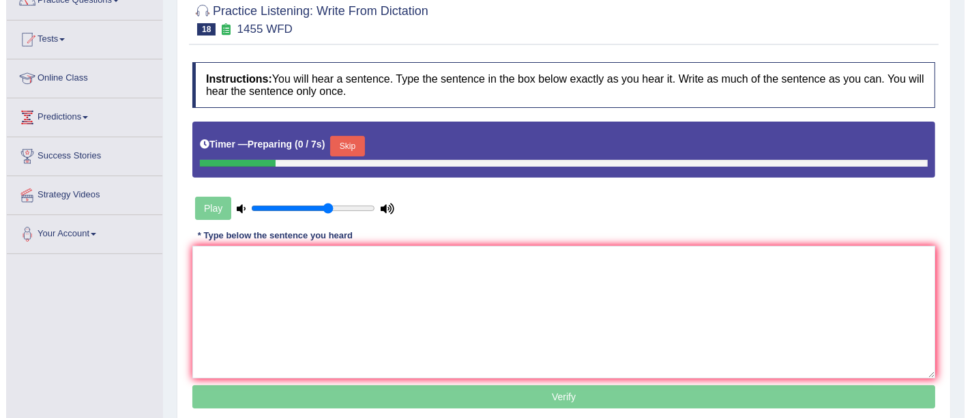
scroll to position [126, 0]
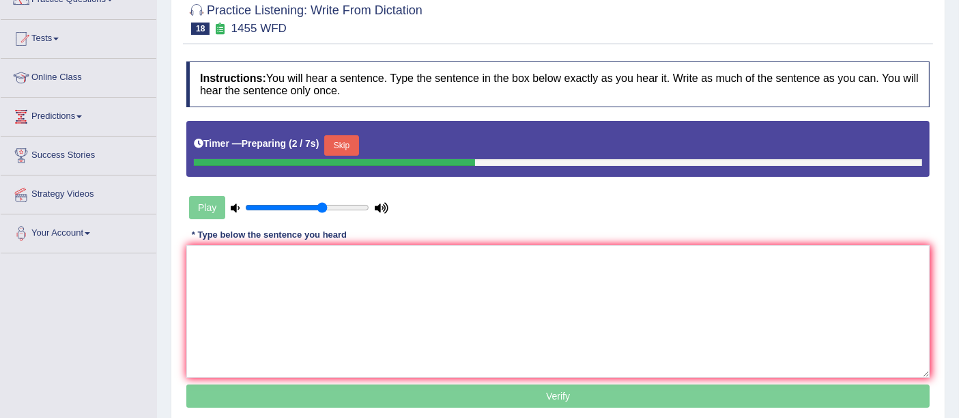
click at [580, 162] on div at bounding box center [558, 162] width 728 height 7
click at [279, 280] on textarea at bounding box center [557, 311] width 743 height 132
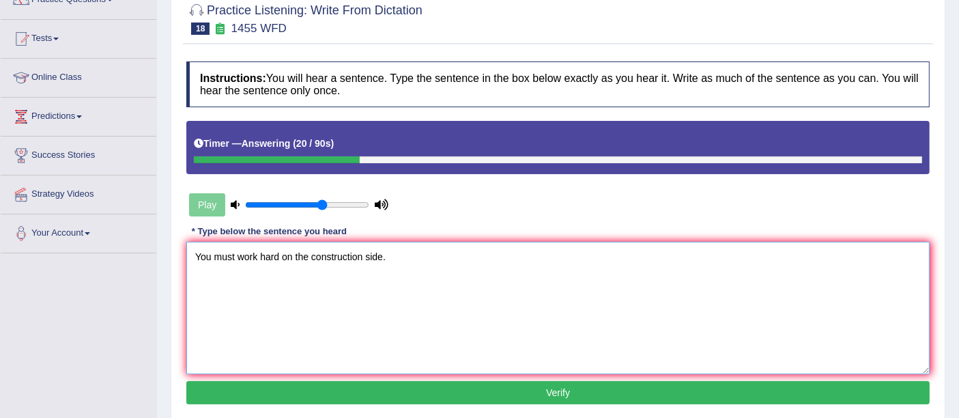
type textarea "You must work hard on the construction side."
click at [340, 381] on button "Verify" at bounding box center [557, 392] width 743 height 23
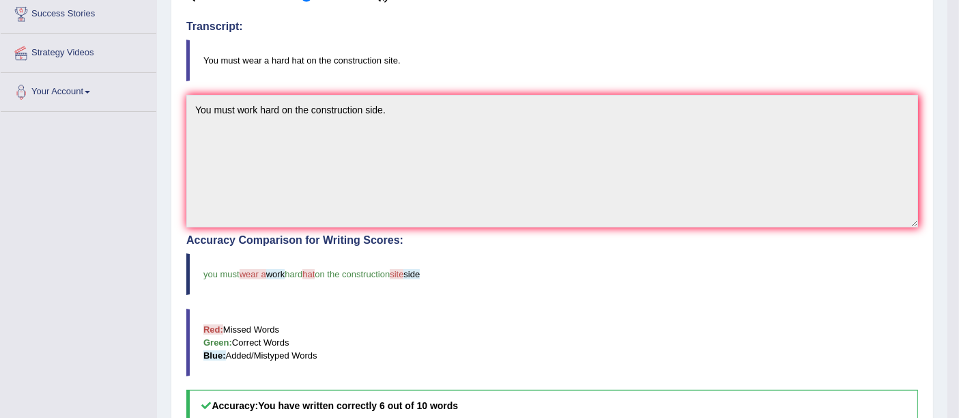
scroll to position [0, 0]
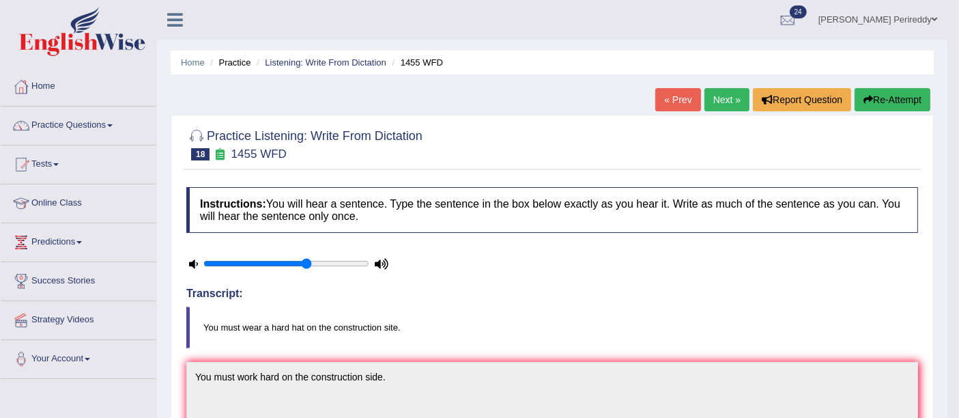
click at [737, 98] on link "Next »" at bounding box center [726, 99] width 45 height 23
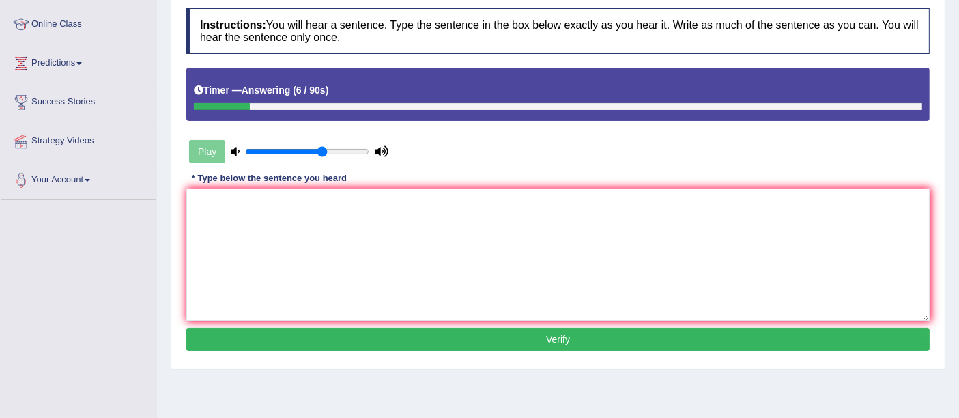
scroll to position [184, 0]
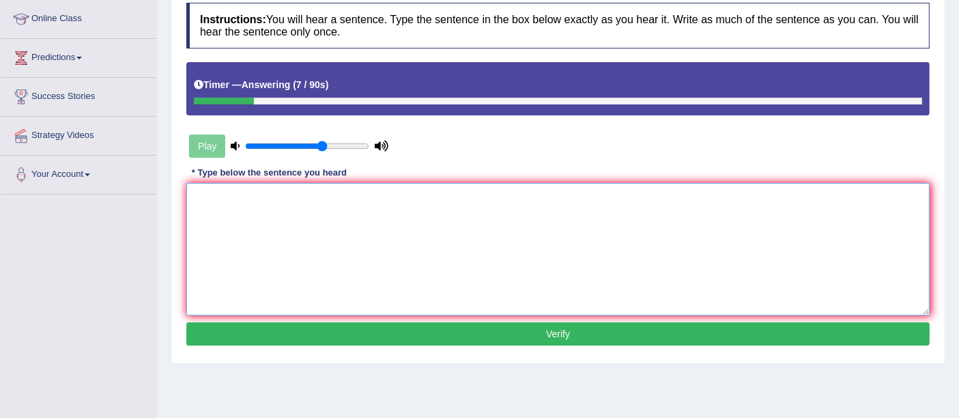
click at [288, 194] on textarea at bounding box center [557, 249] width 743 height 132
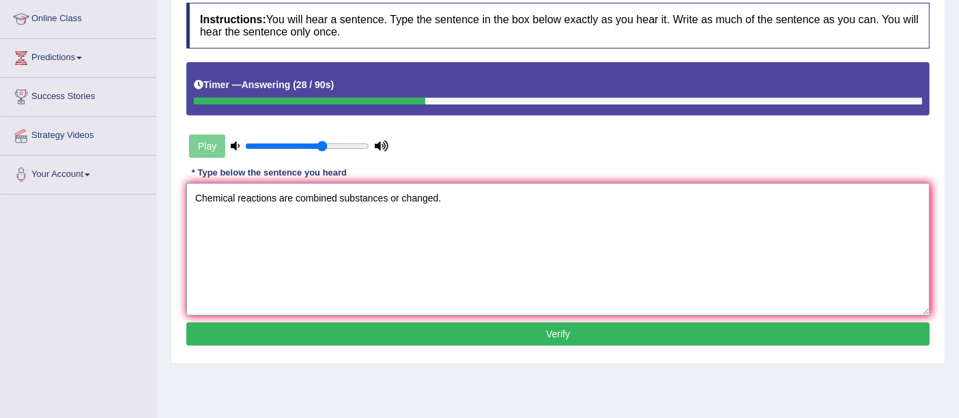
type textarea "Chemical reactions are combined substances or changed."
click at [392, 323] on button "Verify" at bounding box center [557, 333] width 743 height 23
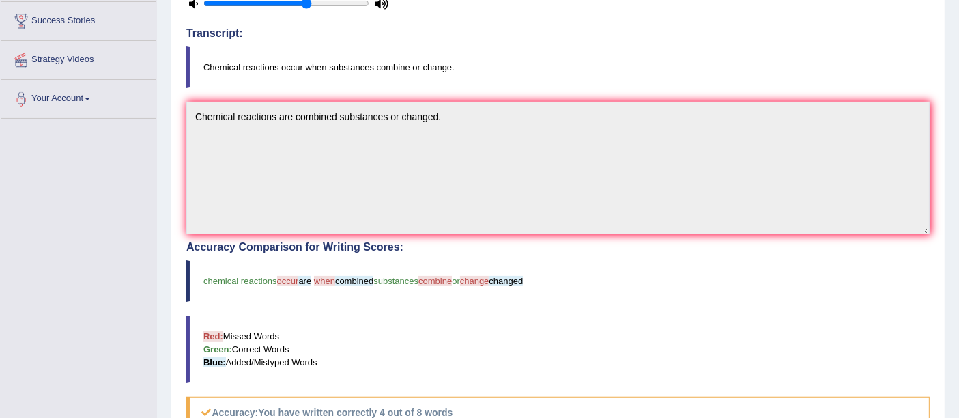
scroll to position [0, 0]
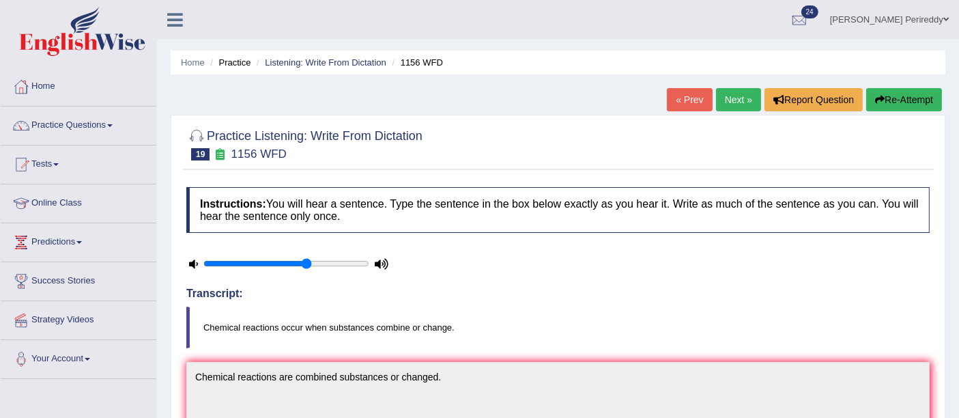
click at [727, 96] on link "Next »" at bounding box center [738, 99] width 45 height 23
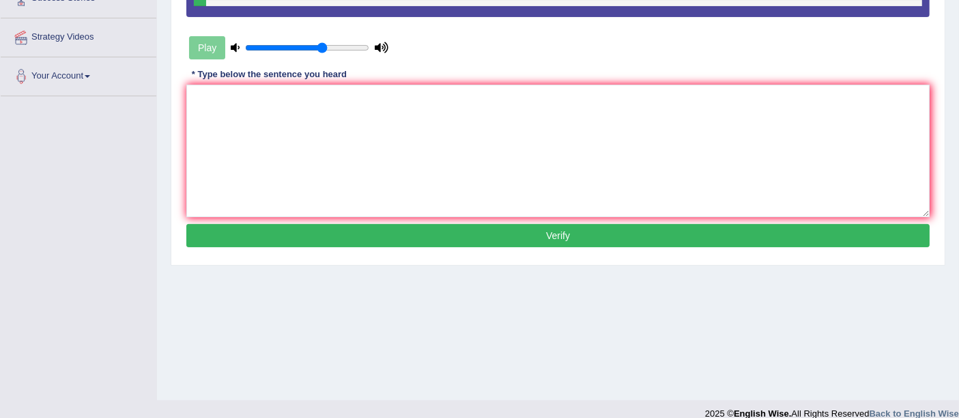
scroll to position [298, 0]
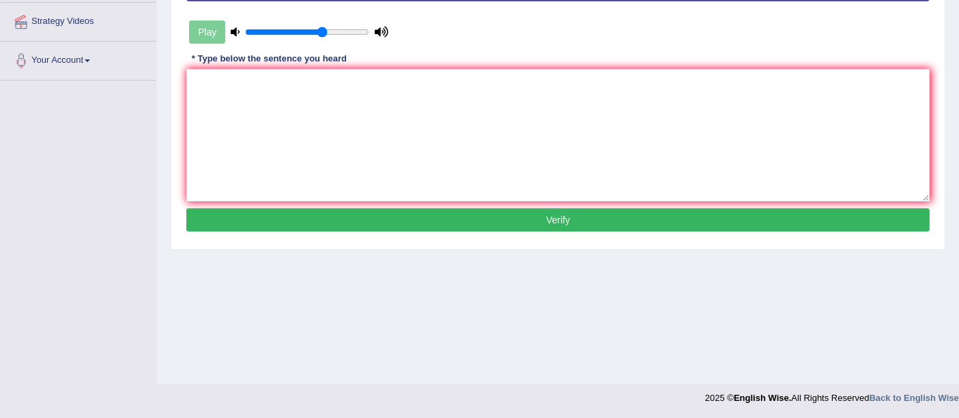
drag, startPoint x: 259, startPoint y: 67, endPoint x: 253, endPoint y: 73, distance: 8.7
click at [253, 73] on div "Instructions: You will hear a sentence. Type the sentence in the box below exac…" at bounding box center [558, 62] width 750 height 360
click at [253, 73] on textarea at bounding box center [557, 135] width 743 height 132
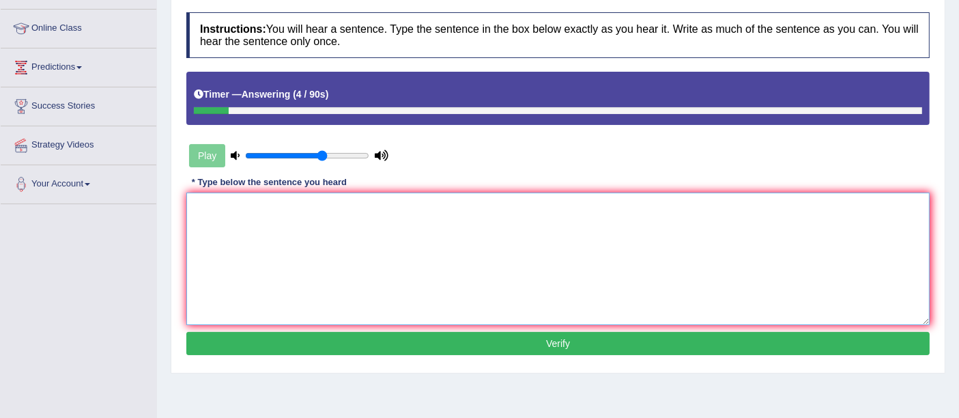
type textarea "a"
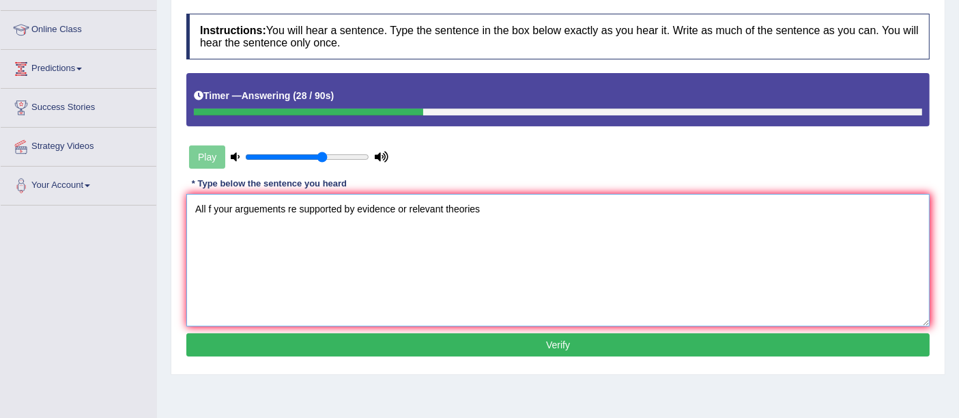
click at [205, 207] on textarea "All f your arguements re supported by evidence or relevant theories" at bounding box center [557, 260] width 743 height 132
click at [206, 207] on textarea "All f your arguements re supported by evidence or relevant theories" at bounding box center [557, 260] width 743 height 132
click at [292, 207] on textarea "All of your arguements re supported by evidence or relevant theories" at bounding box center [557, 260] width 743 height 132
click at [492, 209] on textarea "All of your arguements are supported by evidence or relevant theories" at bounding box center [557, 260] width 743 height 132
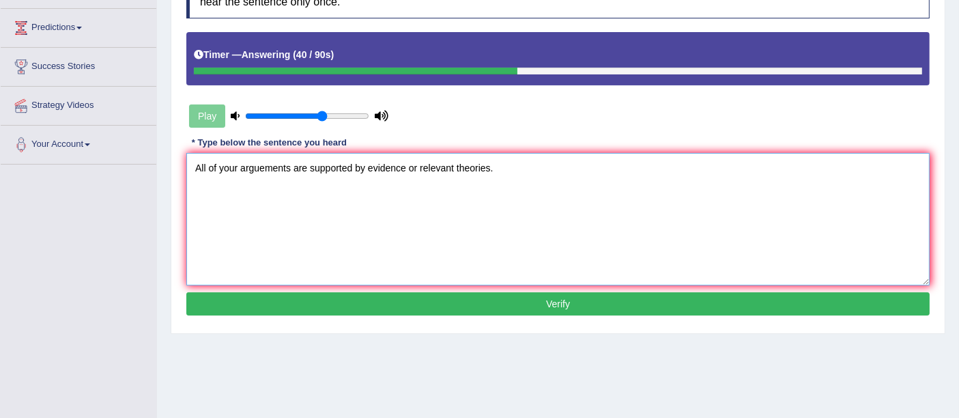
scroll to position [216, 0]
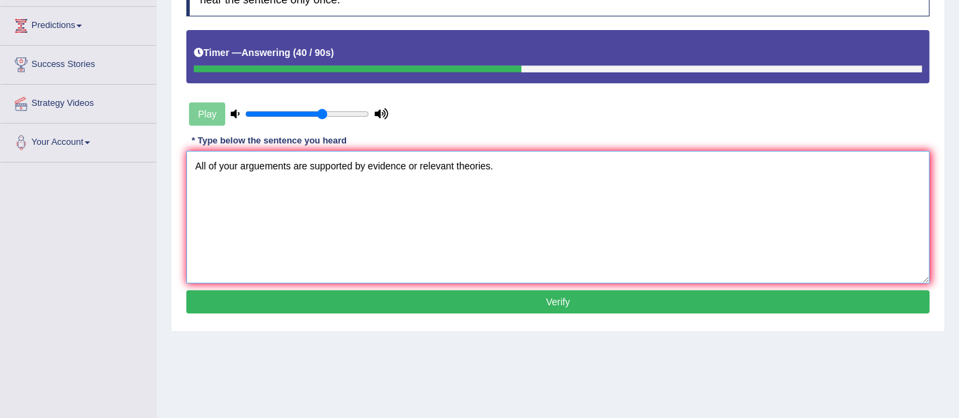
type textarea "All of your arguements are supported by evidence or relevant theories."
click at [485, 293] on button "Verify" at bounding box center [557, 301] width 743 height 23
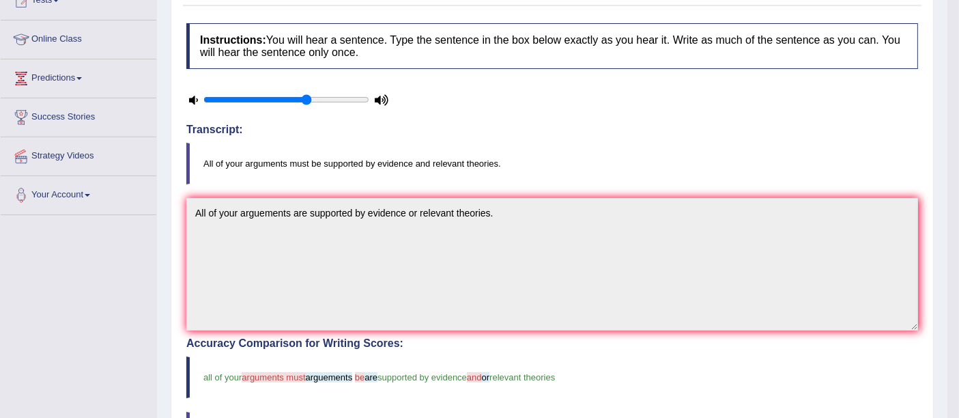
scroll to position [0, 0]
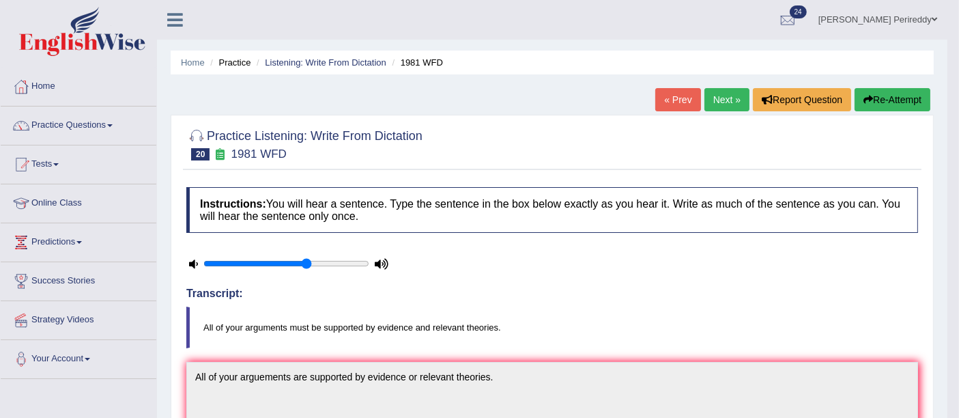
click at [731, 93] on link "Next »" at bounding box center [726, 99] width 45 height 23
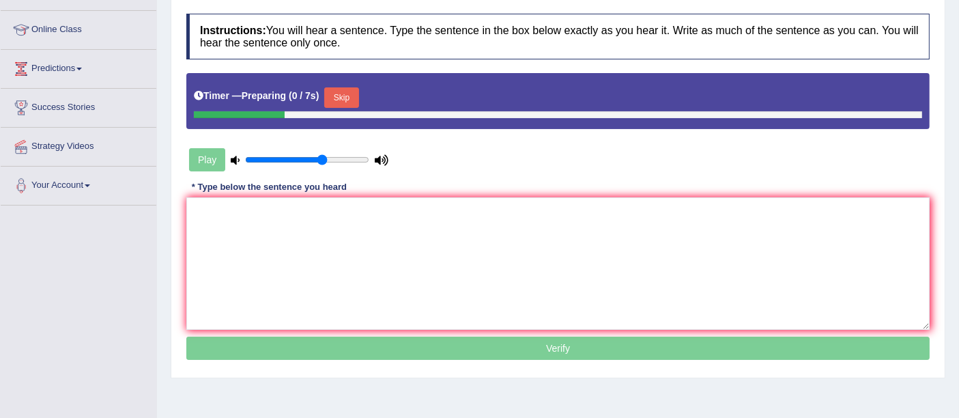
scroll to position [174, 0]
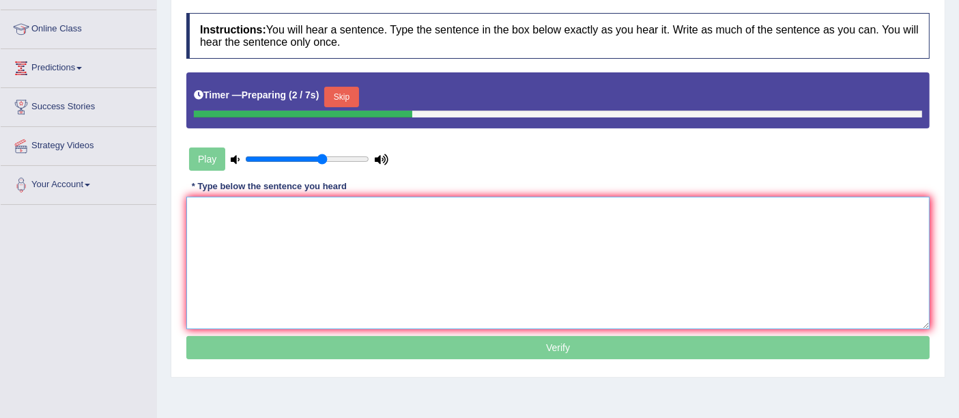
click at [280, 197] on textarea at bounding box center [557, 262] width 743 height 132
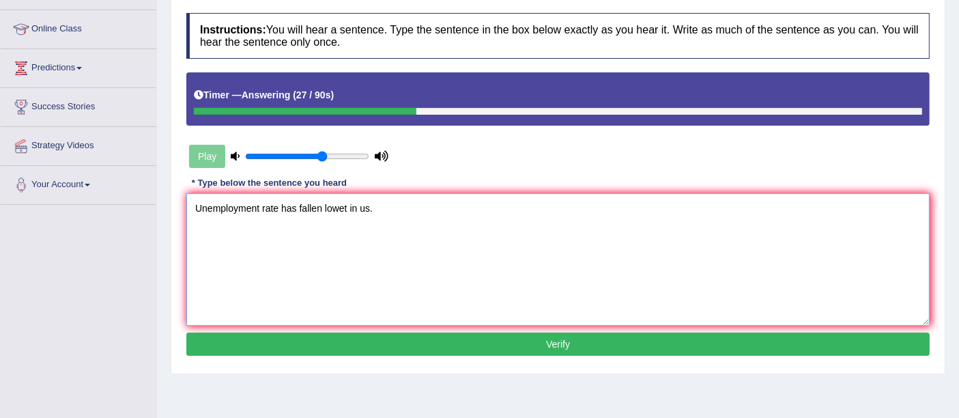
click at [331, 203] on textarea "Unemployment rate has fallen lowet in us." at bounding box center [557, 259] width 743 height 132
type textarea "Unemployment rate has fallen lowest in us."
click at [395, 337] on button "Verify" at bounding box center [557, 343] width 743 height 23
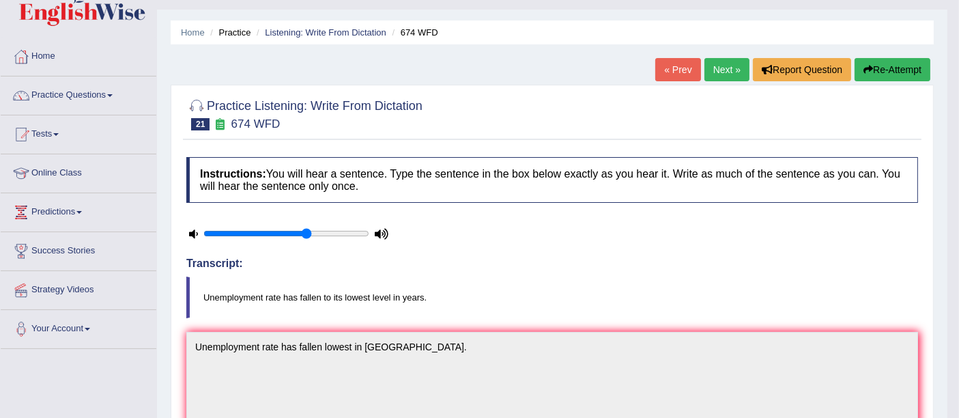
scroll to position [0, 0]
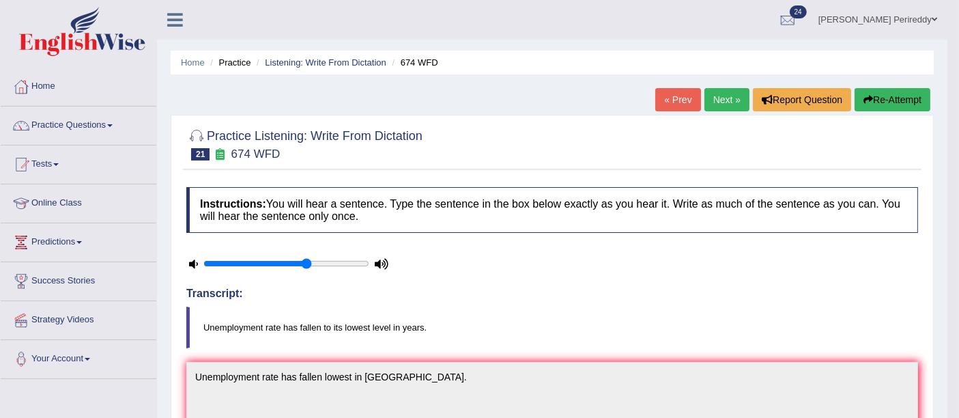
click at [724, 94] on link "Next »" at bounding box center [726, 99] width 45 height 23
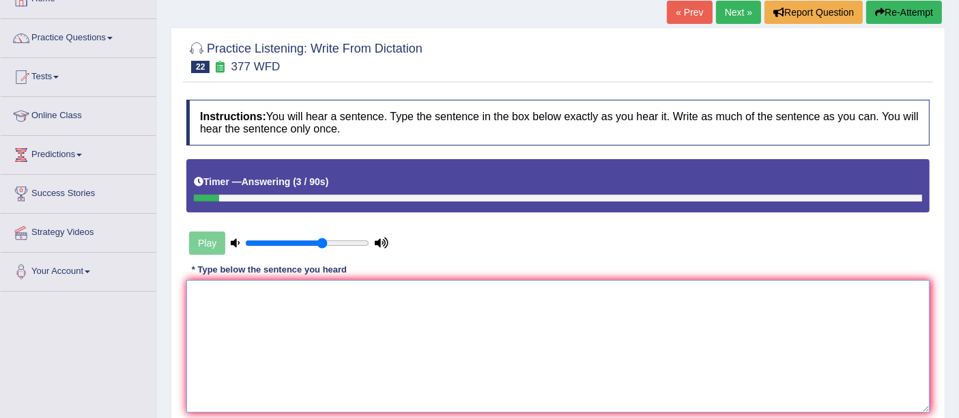
click at [282, 293] on textarea at bounding box center [557, 346] width 743 height 132
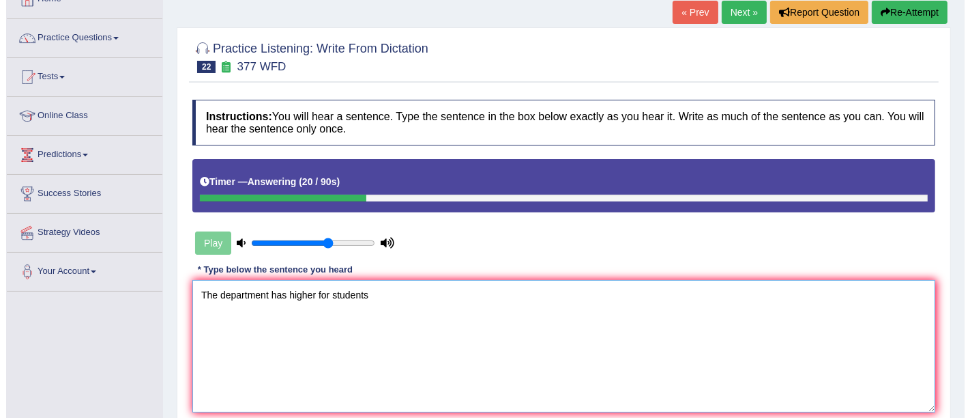
scroll to position [220, 0]
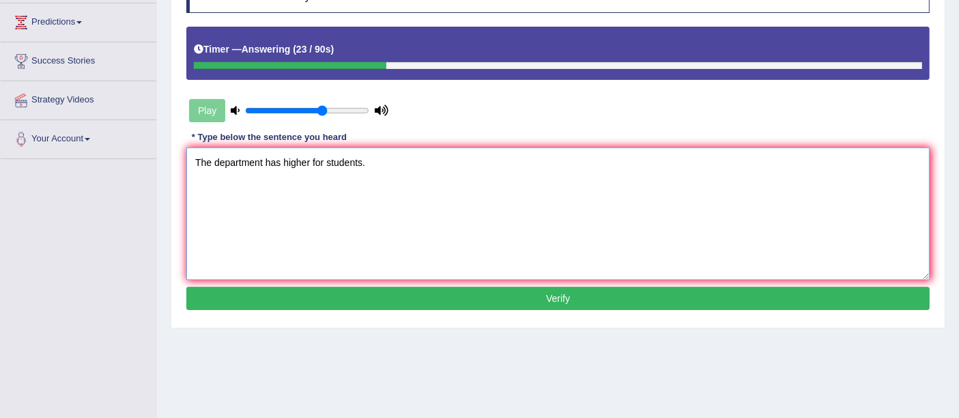
type textarea "The department has higher for students."
click at [317, 291] on button "Verify" at bounding box center [557, 298] width 743 height 23
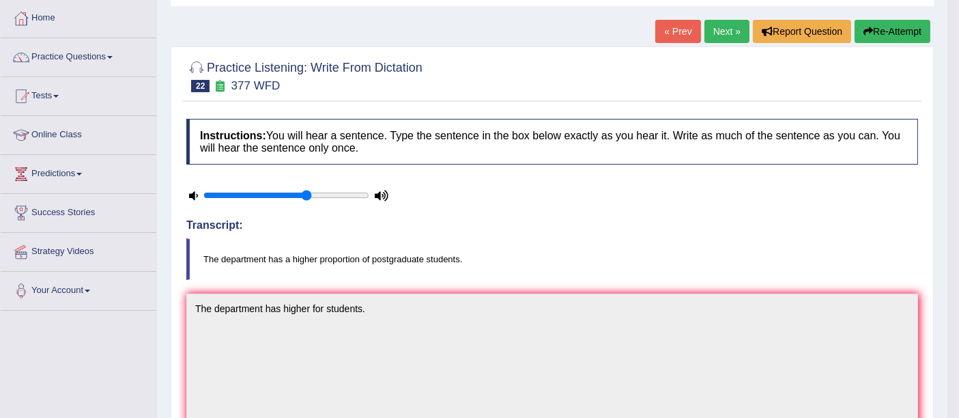
scroll to position [0, 0]
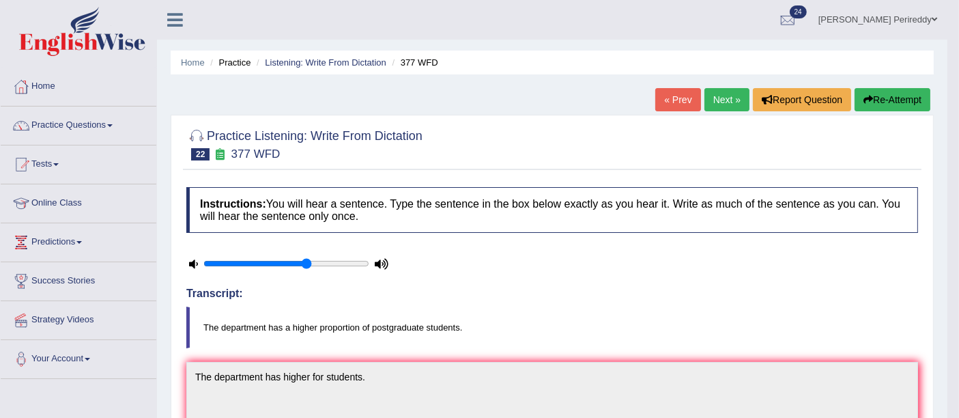
click at [714, 101] on link "Next »" at bounding box center [726, 99] width 45 height 23
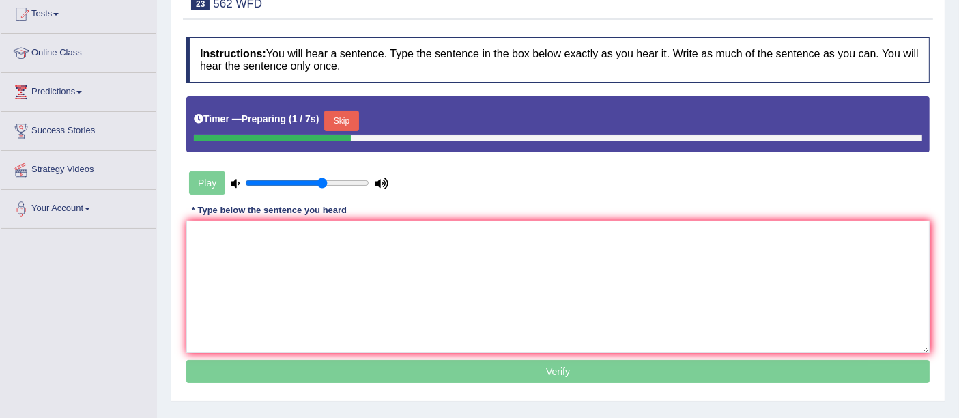
scroll to position [154, 0]
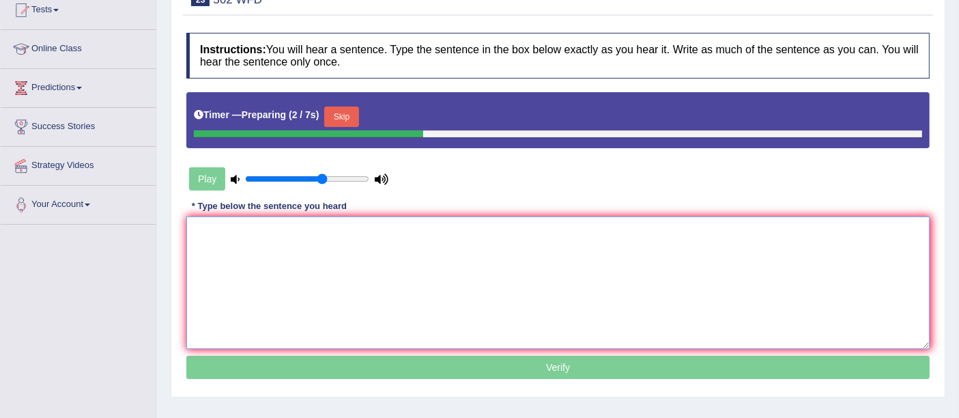
click at [300, 226] on textarea at bounding box center [557, 282] width 743 height 132
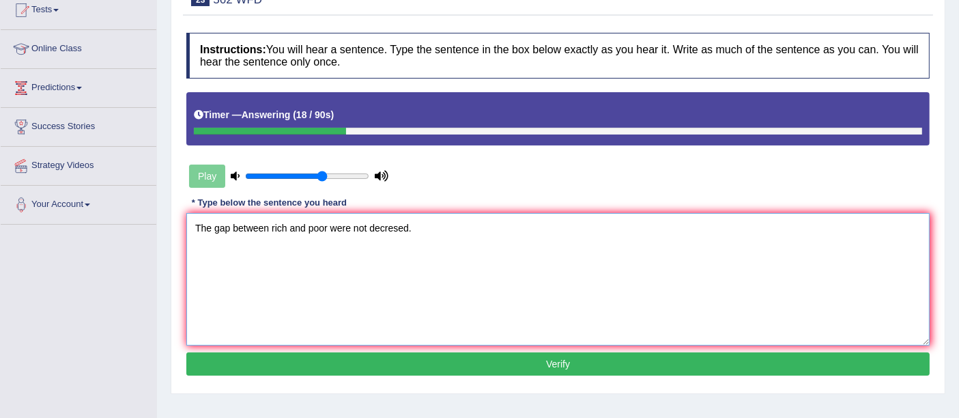
type textarea "The gap between rich and poor were not decresed."
click at [410, 352] on button "Verify" at bounding box center [557, 363] width 743 height 23
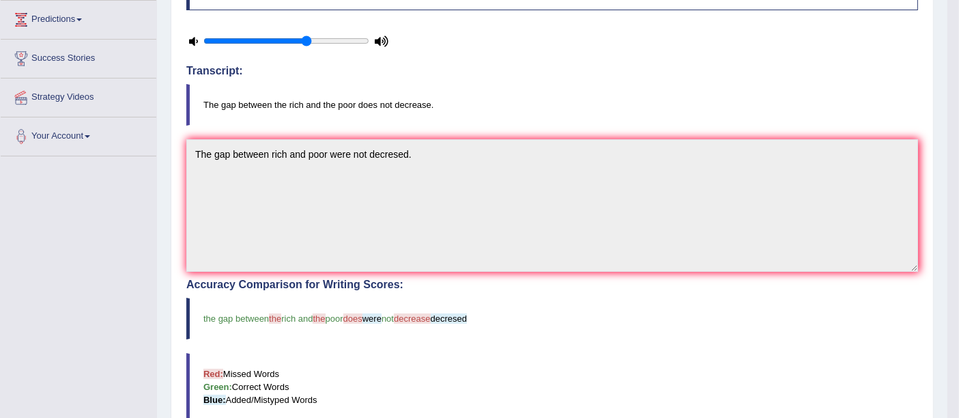
scroll to position [0, 0]
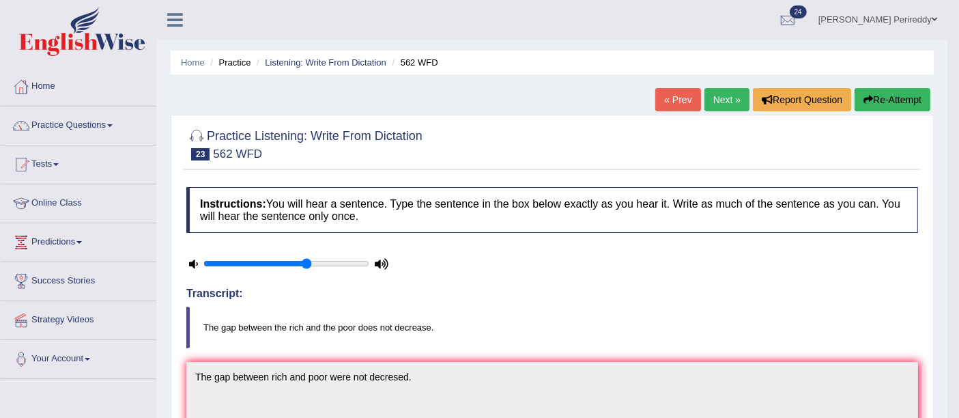
click at [50, 164] on link "Tests" at bounding box center [79, 162] width 156 height 34
